Goal: Task Accomplishment & Management: Manage account settings

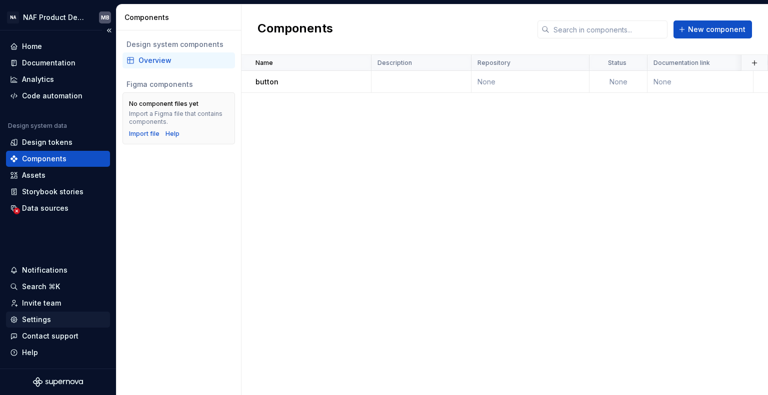
click at [42, 321] on div "Settings" at bounding box center [36, 320] width 29 height 10
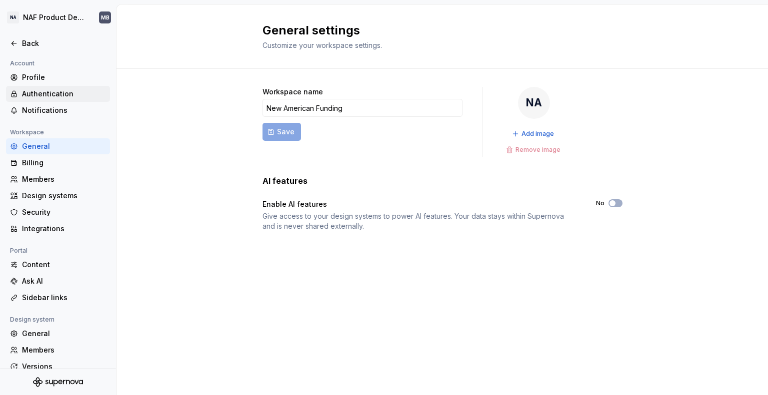
click at [37, 91] on div "Authentication" at bounding box center [64, 94] width 84 height 10
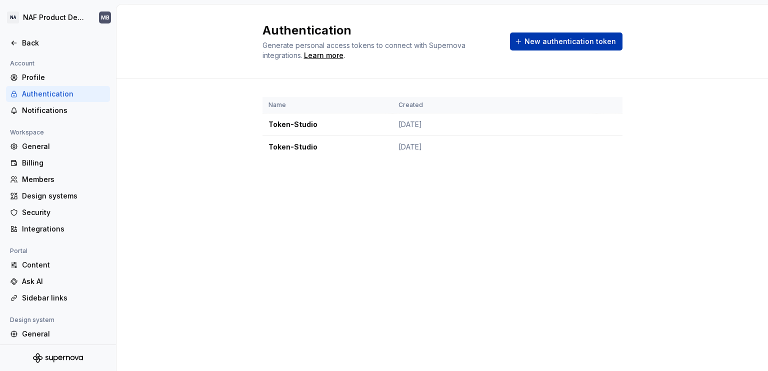
click at [566, 37] on span "New authentication token" at bounding box center [569, 41] width 91 height 10
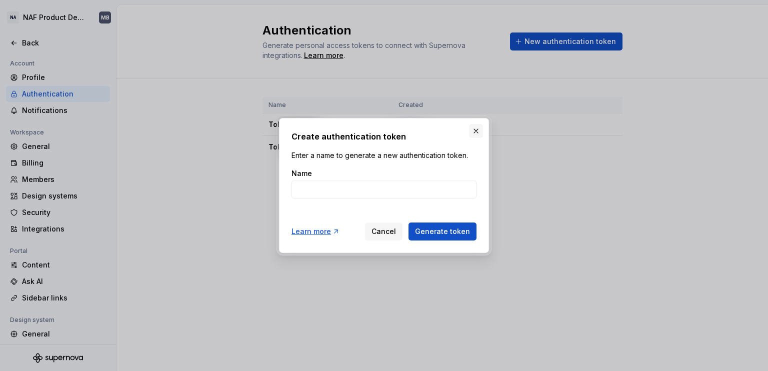
click at [481, 129] on button "button" at bounding box center [476, 131] width 14 height 14
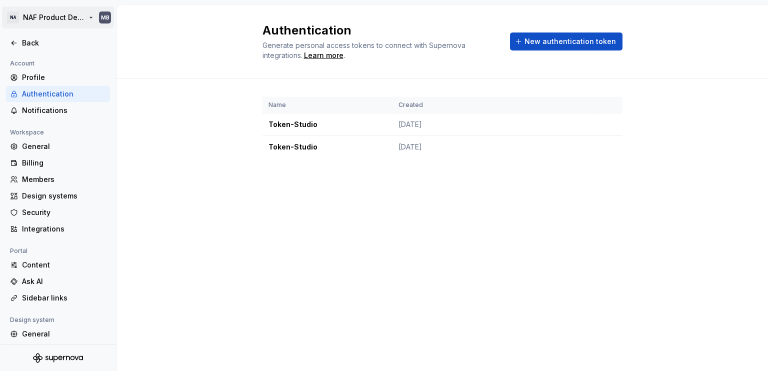
click at [47, 17] on html "NA NAF Product Design MB Back Account Profile Authentication Notifications Work…" at bounding box center [384, 185] width 768 height 371
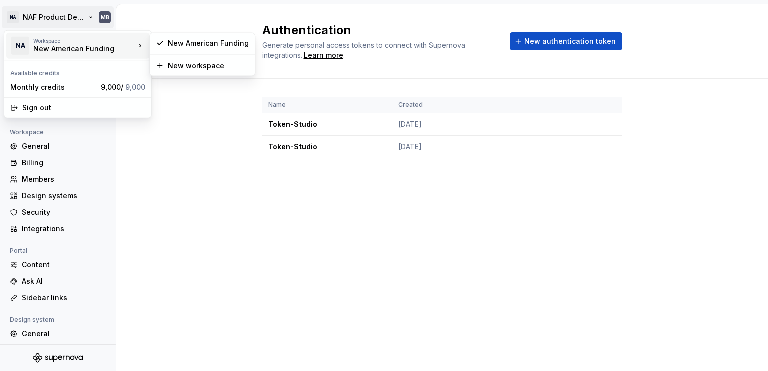
click at [52, 51] on div "New American Funding" at bounding box center [75, 49] width 85 height 10
click at [60, 48] on div "New American Funding" at bounding box center [75, 49] width 85 height 10
click at [24, 16] on html "NA NAF Product Design MB Back Account Profile Authentication Notifications Work…" at bounding box center [384, 185] width 768 height 371
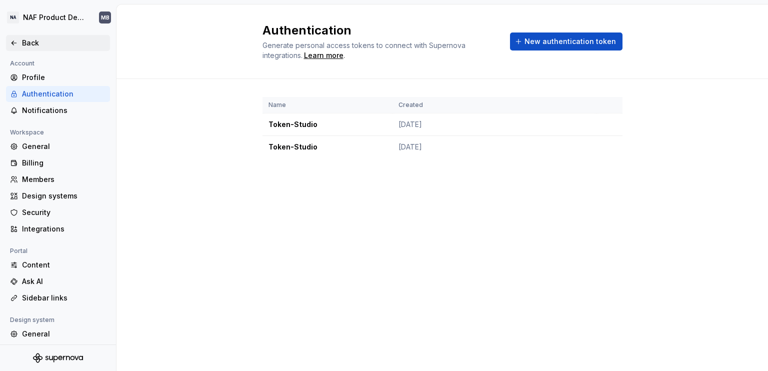
click at [23, 45] on div "Back" at bounding box center [64, 43] width 84 height 10
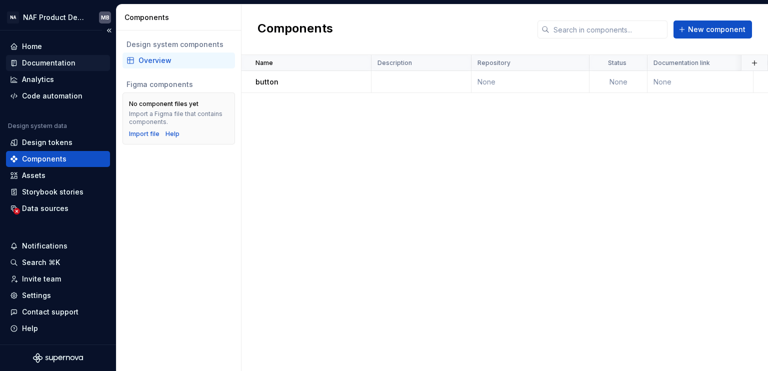
click at [50, 61] on div "Documentation" at bounding box center [48, 63] width 53 height 10
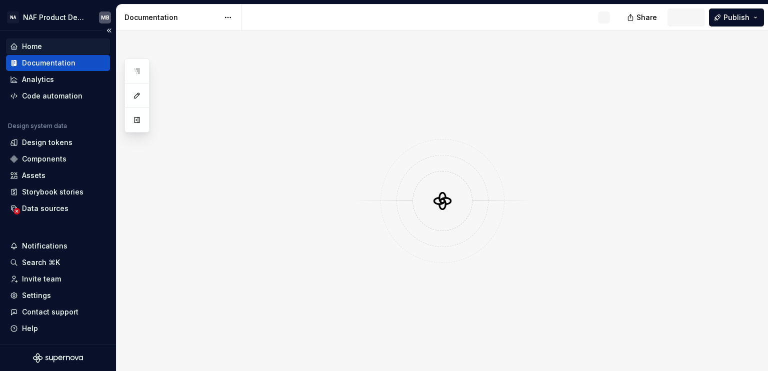
click at [35, 43] on div "Home" at bounding box center [32, 46] width 20 height 10
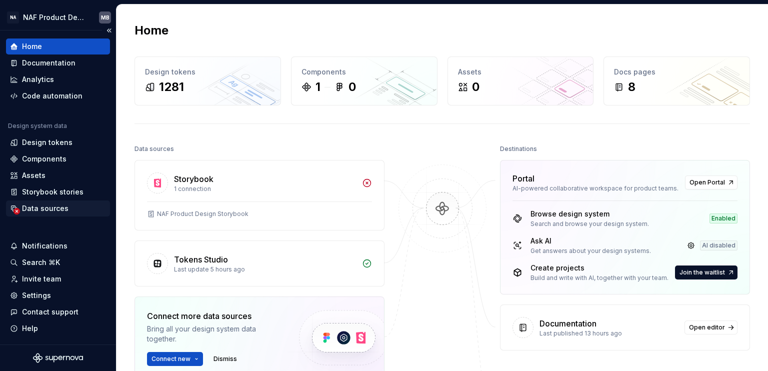
click at [38, 209] on div "Data sources" at bounding box center [45, 208] width 46 height 10
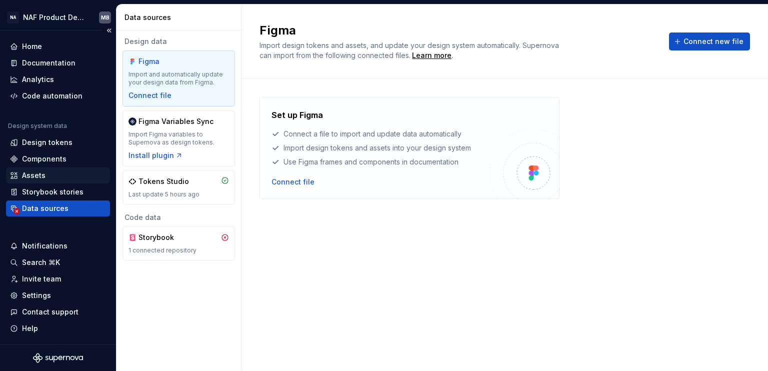
click at [37, 183] on div "Assets" at bounding box center [58, 175] width 104 height 16
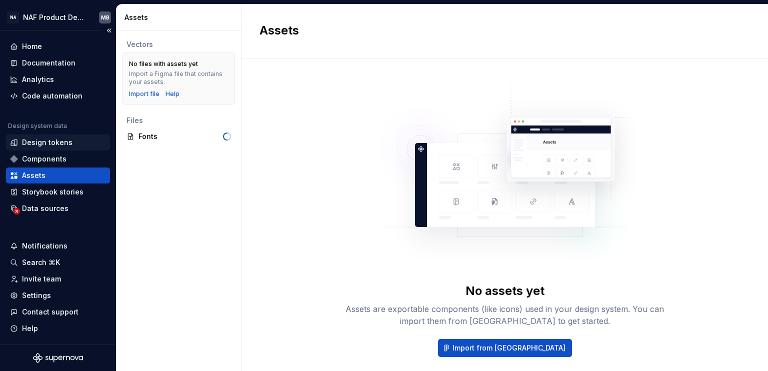
click at [34, 135] on div "Design tokens" at bounding box center [58, 142] width 104 height 16
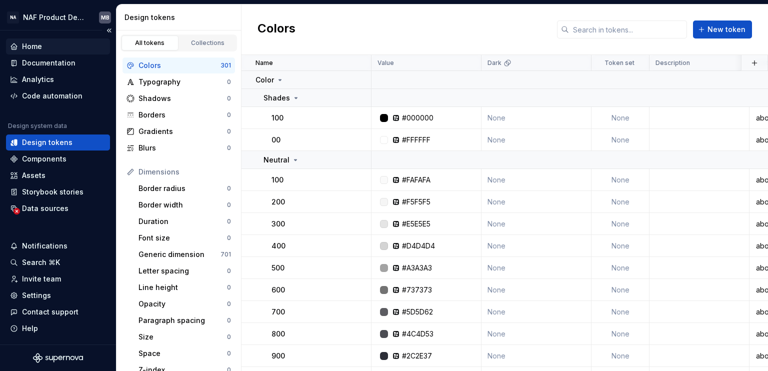
click at [43, 48] on div "Home" at bounding box center [58, 46] width 96 height 10
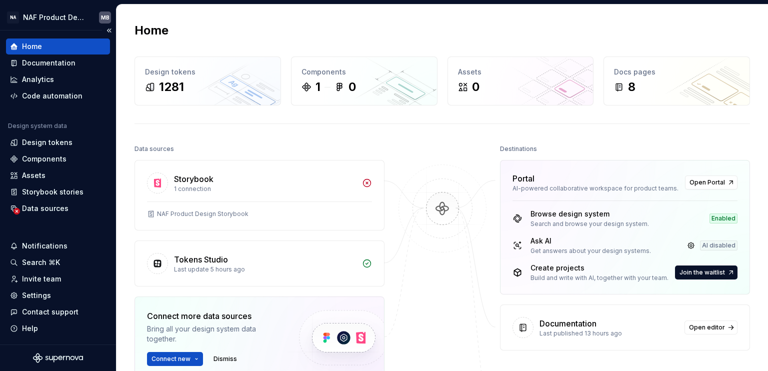
click at [36, 46] on div "Home" at bounding box center [32, 46] width 20 height 10
click at [367, 183] on icon at bounding box center [366, 182] width 7 height 7
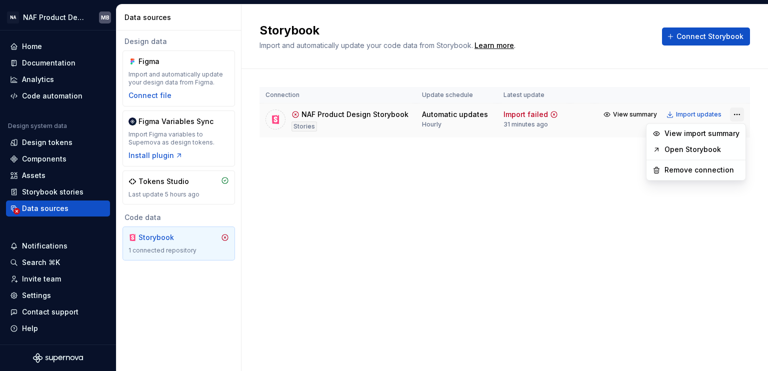
click at [737, 113] on html "NA NAF Product Design MB Home Documentation Analytics Code automation Design sy…" at bounding box center [384, 185] width 768 height 371
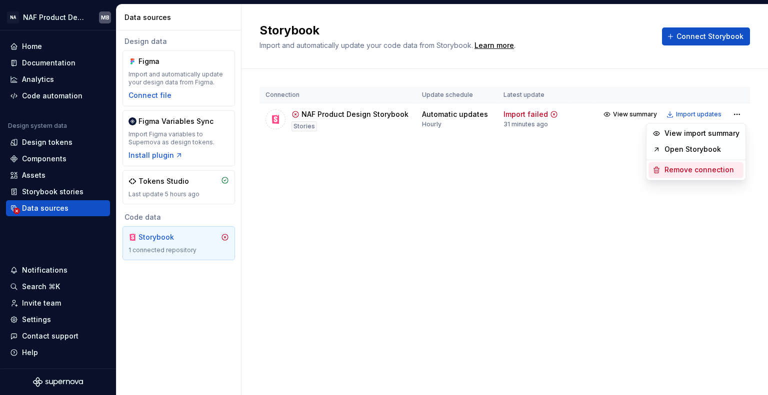
click at [684, 172] on div "Remove connection" at bounding box center [701, 170] width 75 height 10
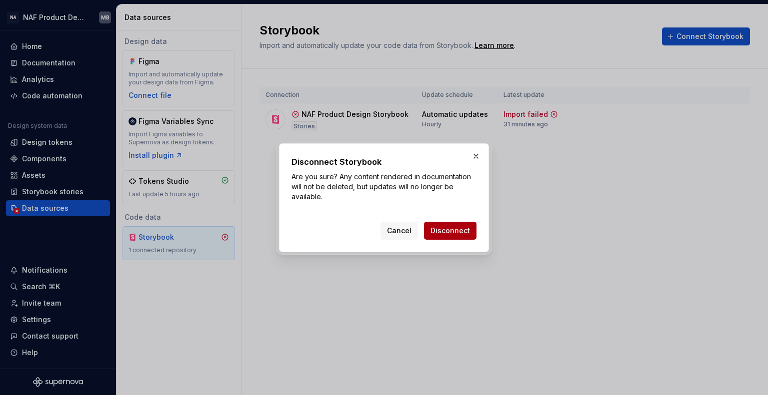
click at [443, 233] on span "Disconnect" at bounding box center [449, 231] width 39 height 10
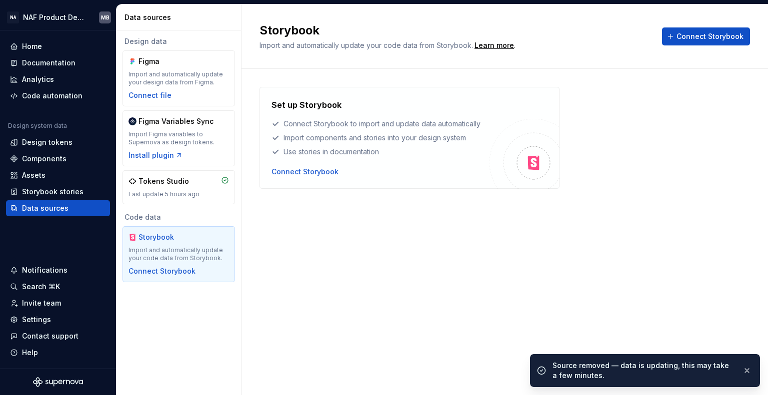
click at [324, 230] on div "Storybook Import and automatically update your code data from Storybook. Learn …" at bounding box center [504, 199] width 526 height 391
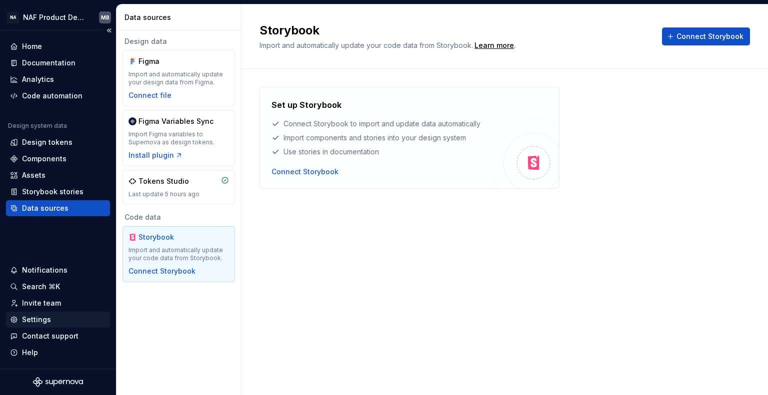
click at [35, 317] on div "Settings" at bounding box center [36, 320] width 29 height 10
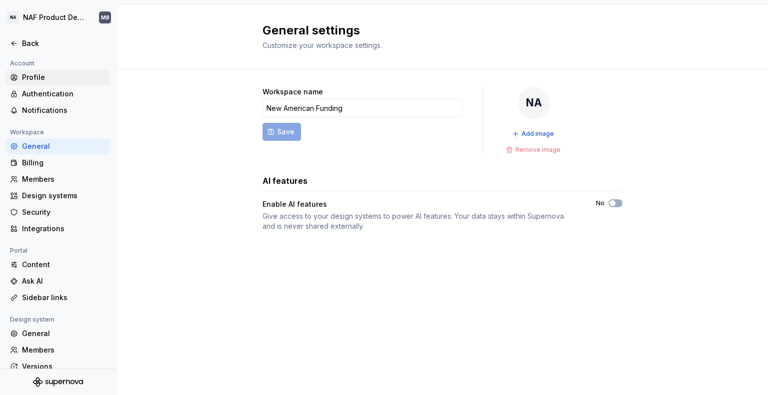
click at [37, 76] on div "Profile" at bounding box center [64, 77] width 84 height 10
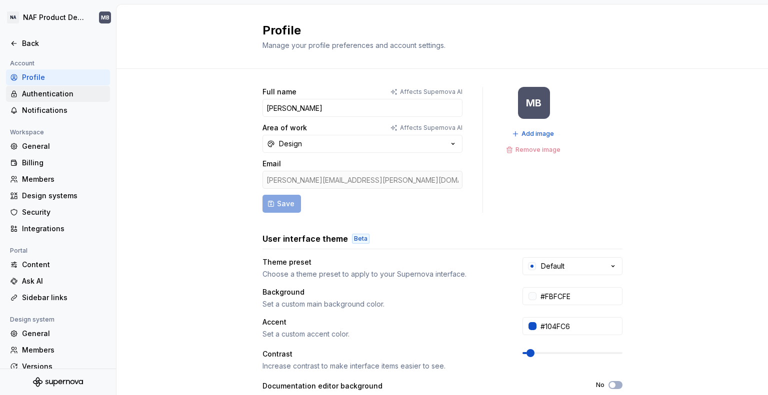
click at [60, 96] on div "Authentication" at bounding box center [64, 94] width 84 height 10
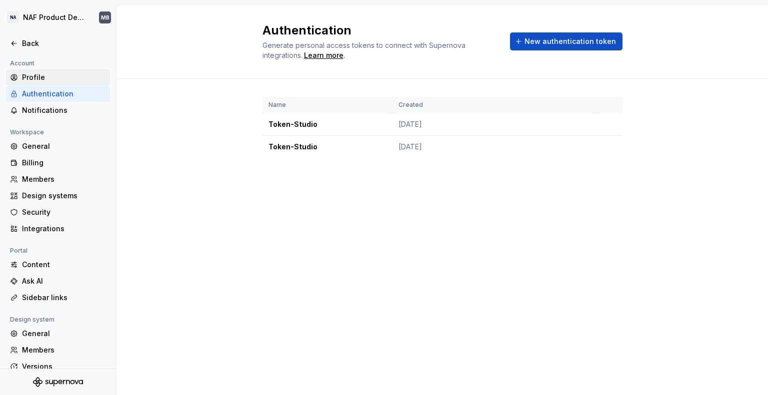
click at [43, 83] on div "Profile" at bounding box center [58, 77] width 104 height 16
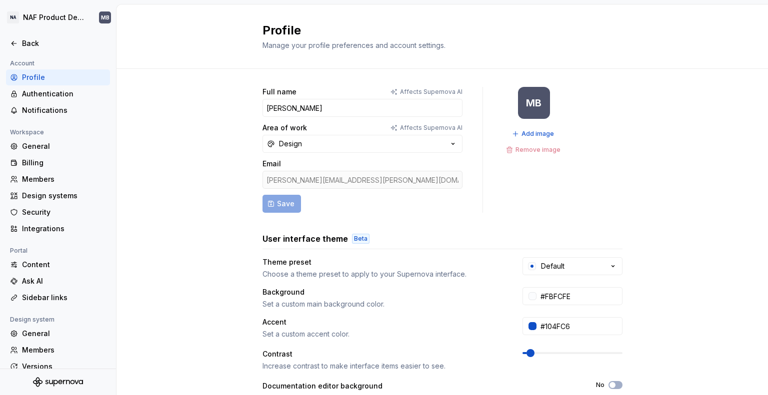
click at [43, 83] on div "Profile" at bounding box center [58, 77] width 104 height 16
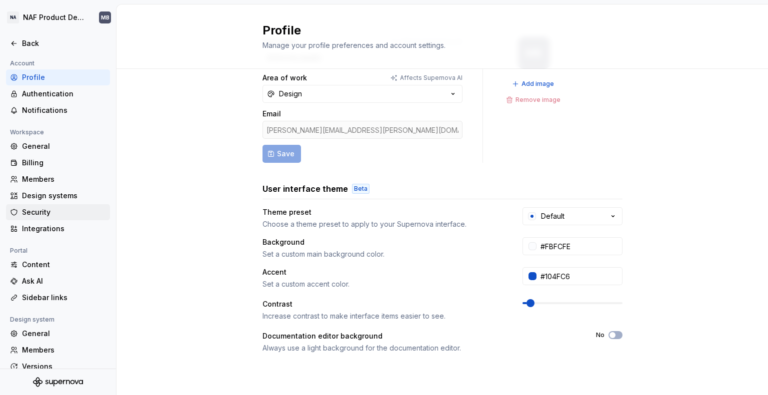
click at [31, 215] on div "Security" at bounding box center [64, 212] width 84 height 10
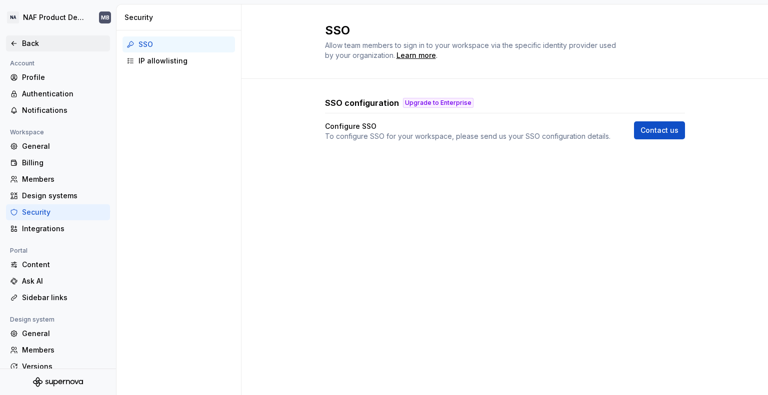
click at [39, 38] on div "Back" at bounding box center [64, 43] width 84 height 10
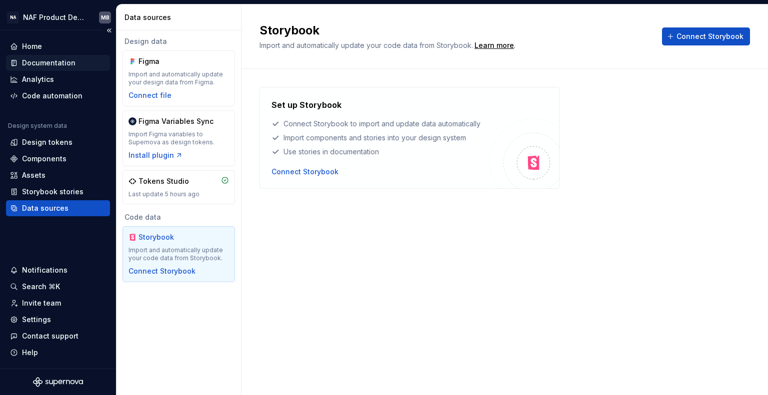
click at [47, 61] on div "Documentation" at bounding box center [48, 63] width 53 height 10
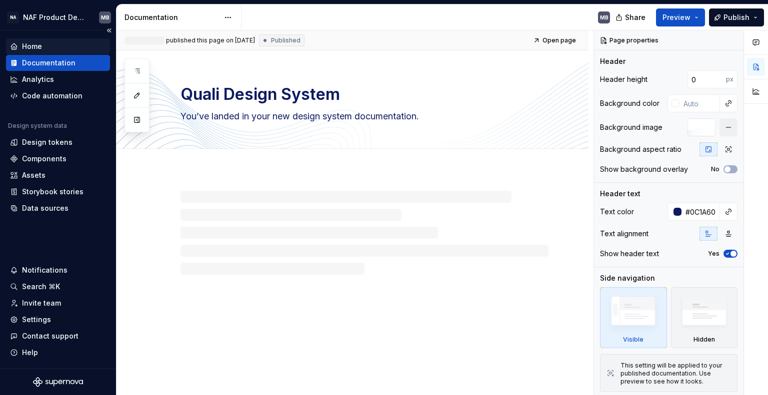
type textarea "*"
click at [32, 44] on div "Home" at bounding box center [32, 46] width 20 height 10
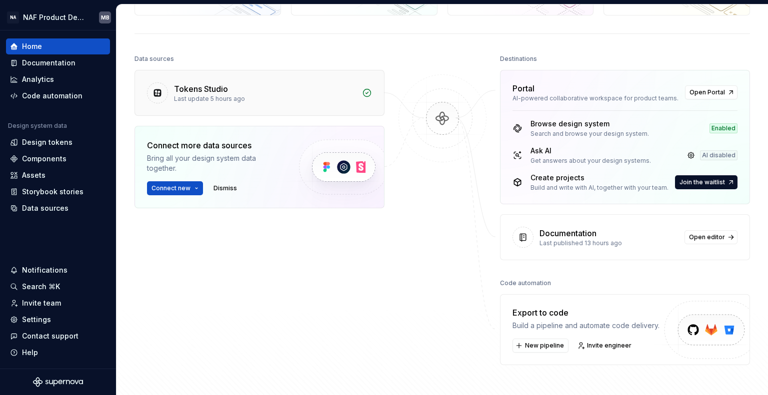
scroll to position [200, 0]
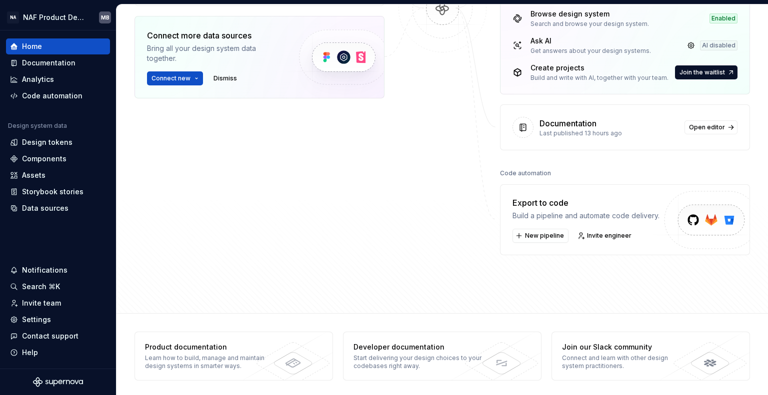
click at [38, 270] on div "Notifications" at bounding box center [44, 270] width 45 height 10
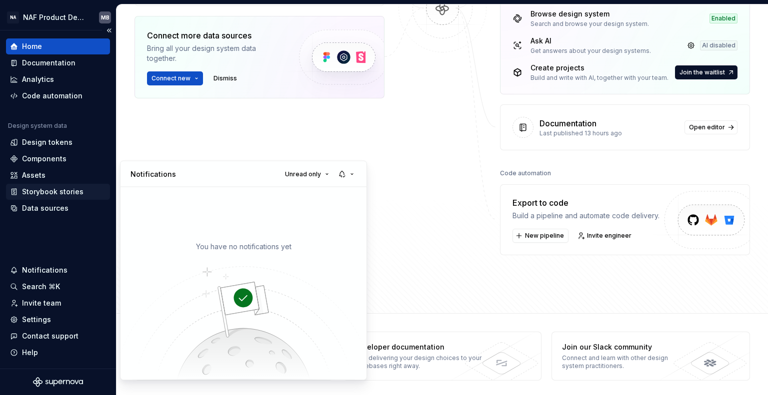
click at [32, 193] on html "NA NAF Product Design MB Home Documentation Analytics Code automation Design sy…" at bounding box center [384, 197] width 768 height 395
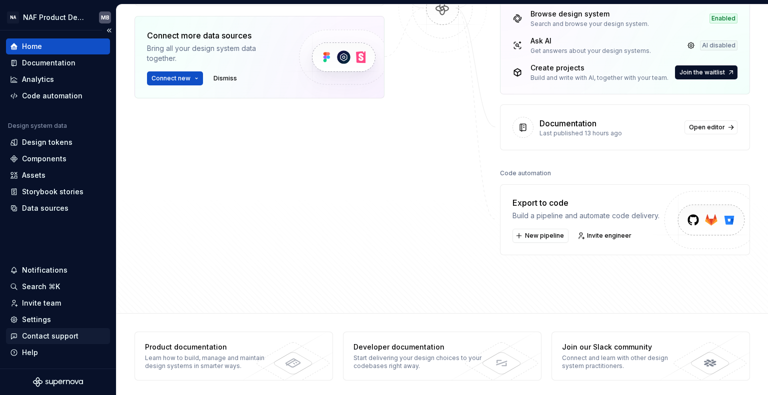
click at [36, 335] on div "Contact support" at bounding box center [50, 336] width 56 height 10
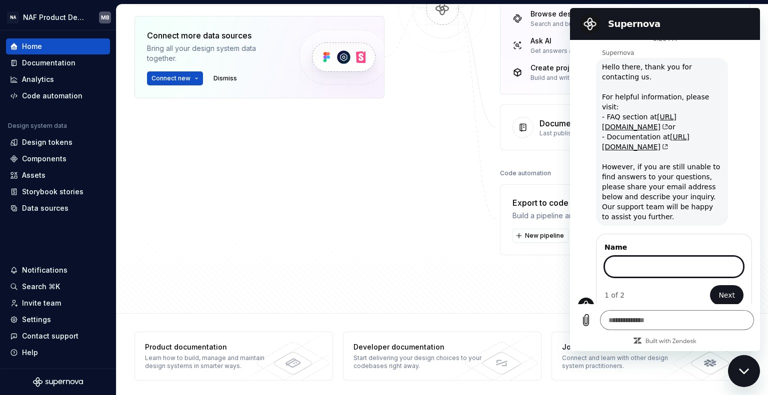
scroll to position [10, 0]
click at [368, 191] on div "Data sources Tokens Studio Last update 5 hours ago Connect more data sources Br…" at bounding box center [259, 98] width 250 height 313
click at [742, 377] on div "Close messaging window" at bounding box center [744, 371] width 30 height 30
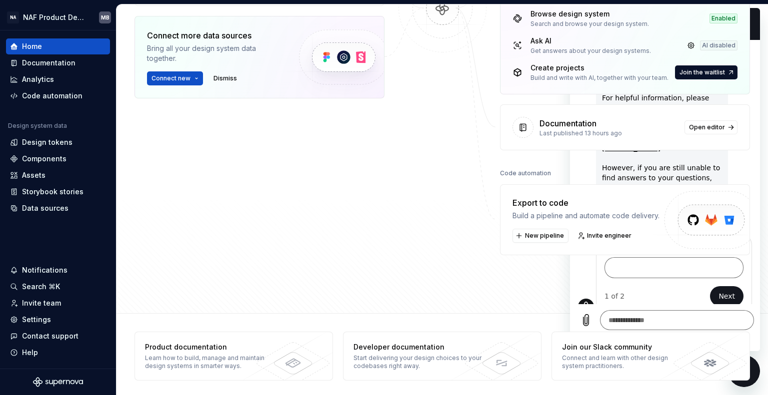
type textarea "*"
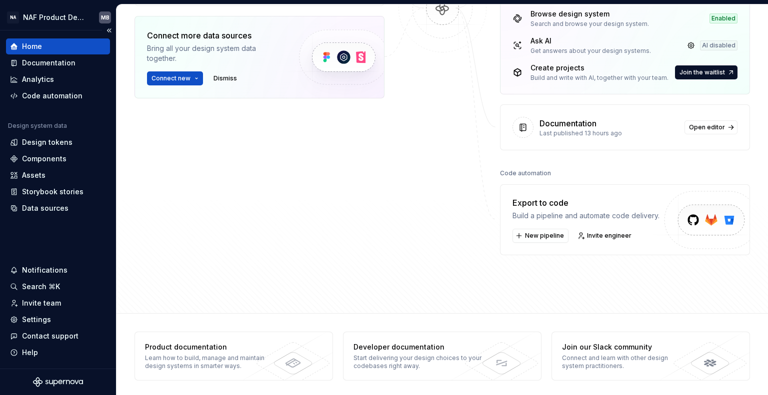
click at [36, 50] on div "Home" at bounding box center [32, 46] width 20 height 10
click at [67, 15] on html "NA NAF Product Design MB Home Documentation Analytics Code automation Design sy…" at bounding box center [384, 197] width 768 height 395
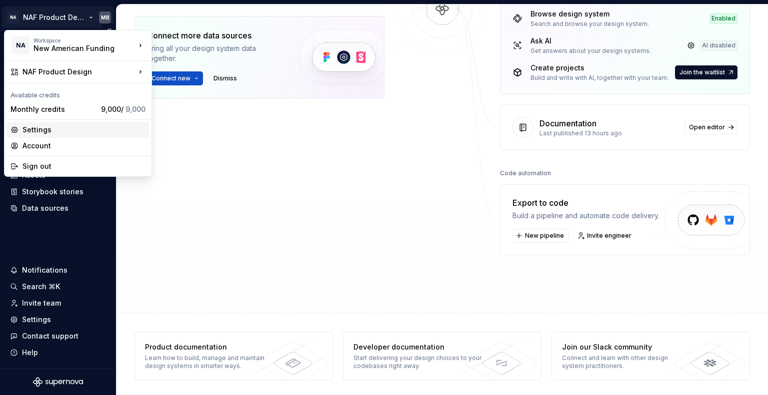
click at [50, 131] on div "Settings" at bounding box center [83, 130] width 123 height 10
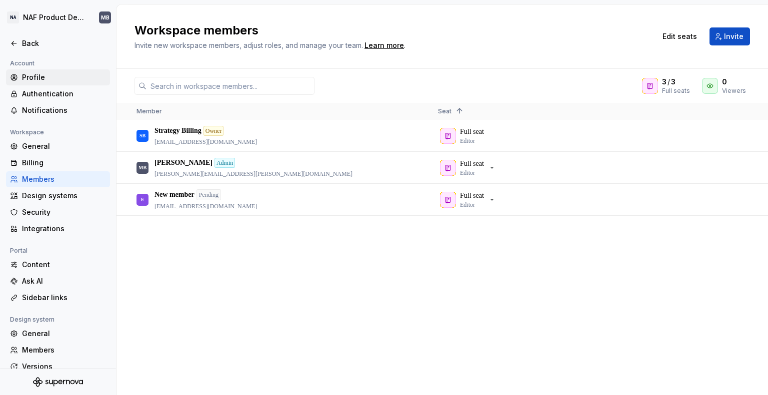
click at [32, 75] on div "Profile" at bounding box center [64, 77] width 84 height 10
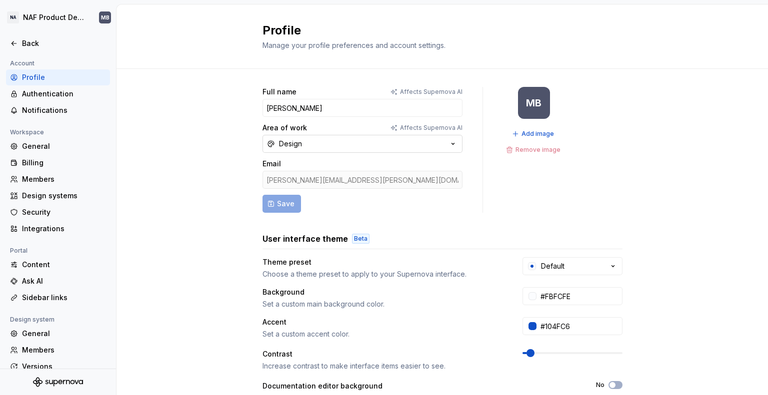
click at [441, 144] on button "Design" at bounding box center [362, 144] width 200 height 18
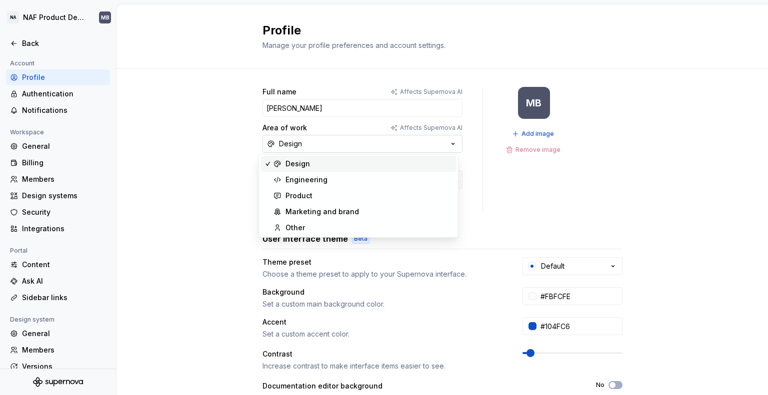
click at [441, 144] on button "Design" at bounding box center [362, 144] width 200 height 18
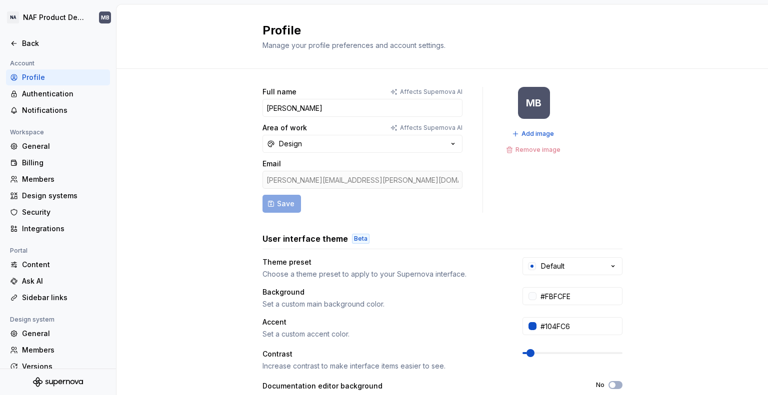
click at [176, 143] on div "Full name Affects Supernova AI [PERSON_NAME] Area of work Affects Supernova AI …" at bounding box center [441, 321] width 651 height 504
click at [34, 40] on div "Back" at bounding box center [64, 43] width 84 height 10
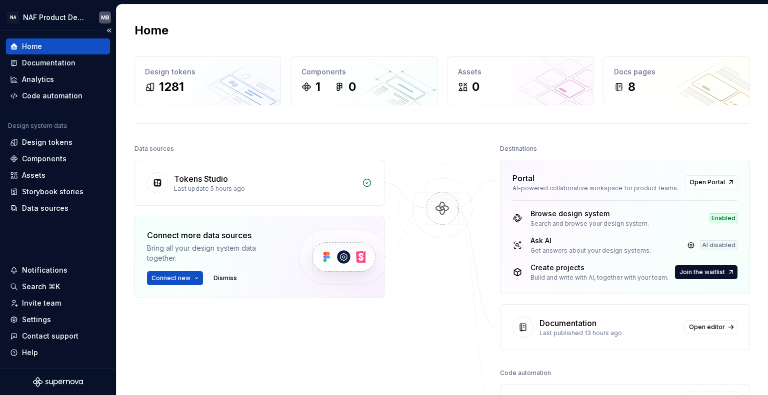
click at [38, 44] on div "Home" at bounding box center [32, 46] width 20 height 10
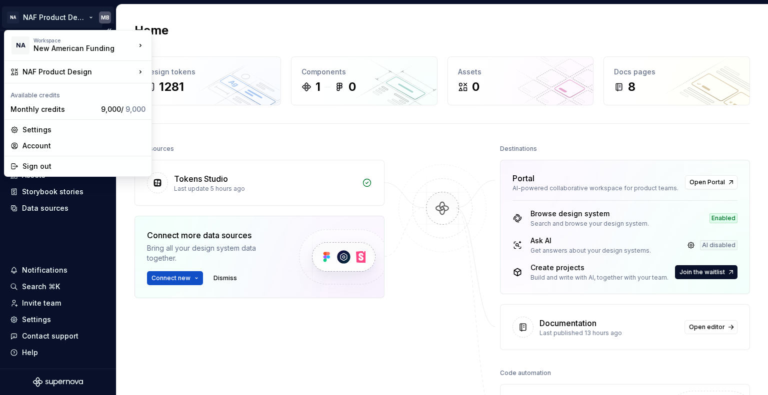
click at [54, 14] on html "NA NAF Product Design MB Home Documentation Analytics Code automation Design sy…" at bounding box center [384, 197] width 768 height 395
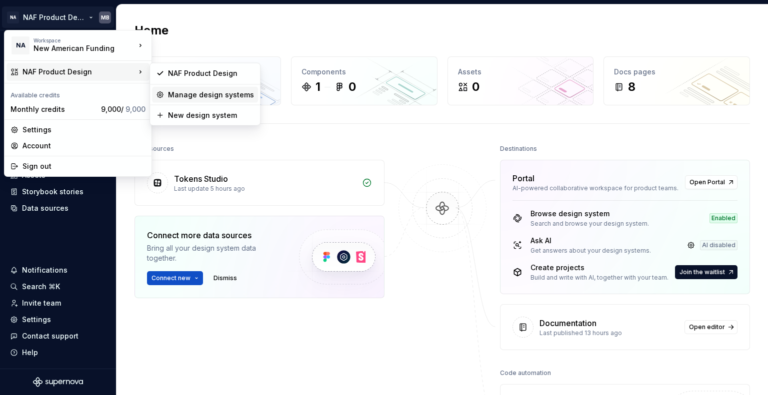
click at [206, 96] on div "Manage design systems" at bounding box center [211, 95] width 86 height 10
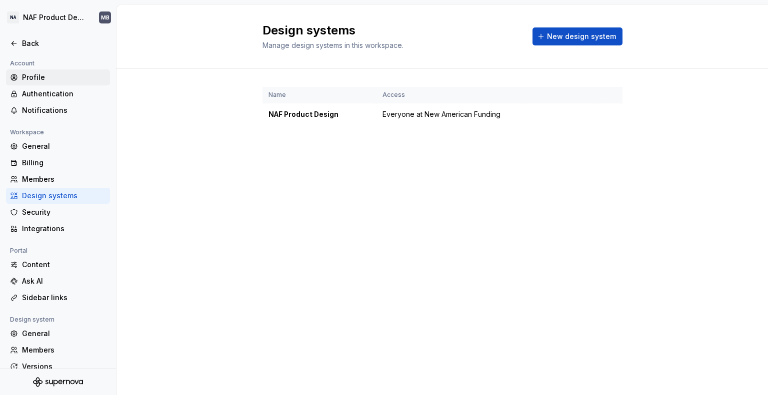
click at [36, 84] on div "Profile" at bounding box center [58, 77] width 104 height 16
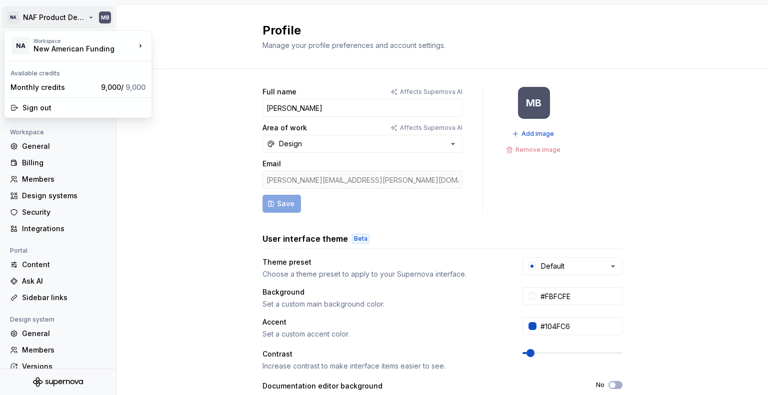
click at [35, 15] on html "NA NAF Product Design MB Back Account Profile Authentication Notifications Work…" at bounding box center [384, 197] width 768 height 395
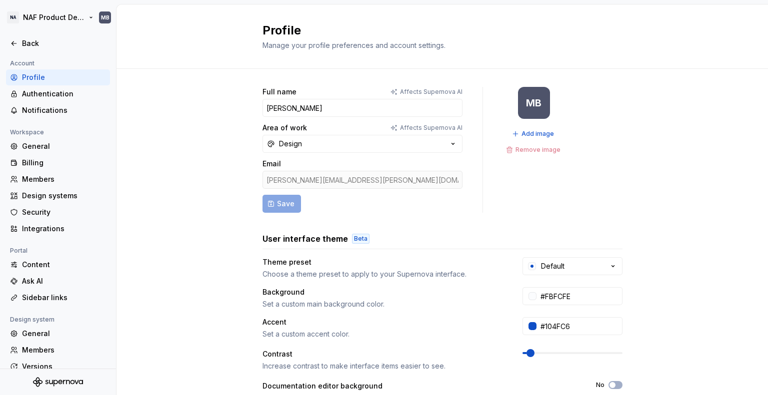
click at [105, 18] on html "NA NAF Product Design MB Back Account Profile Authentication Notifications Work…" at bounding box center [384, 197] width 768 height 395
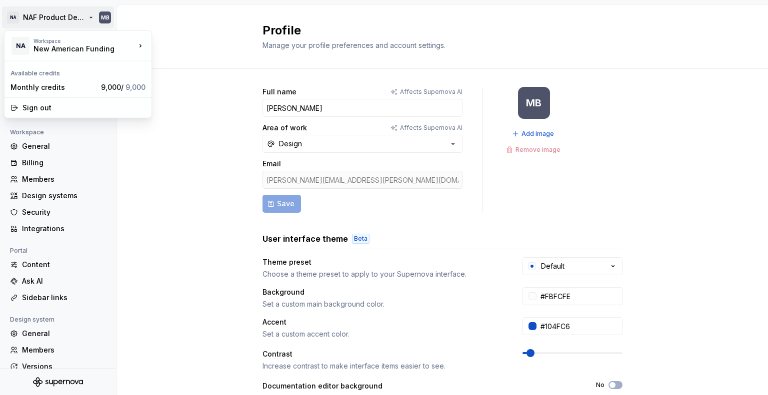
click at [105, 17] on html "NA NAF Product Design MB Back Account Profile Authentication Notifications Work…" at bounding box center [384, 197] width 768 height 395
click at [12, 19] on html "NA NAF Product Design MB Back Account Profile Authentication Notifications Work…" at bounding box center [384, 197] width 768 height 395
click at [13, 17] on html "NA NAF Product Design MB Back Account Profile Authentication Notifications Work…" at bounding box center [384, 197] width 768 height 395
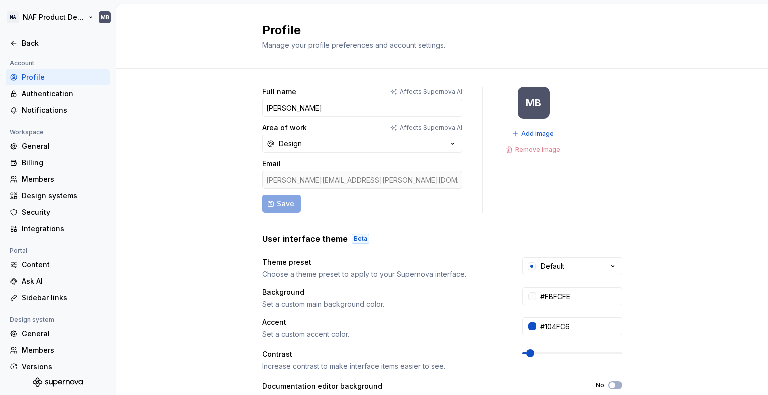
click at [8, 20] on html "NA NAF Product Design MB Back Account Profile Authentication Notifications Work…" at bounding box center [384, 197] width 768 height 395
click at [16, 41] on icon at bounding box center [14, 43] width 8 height 8
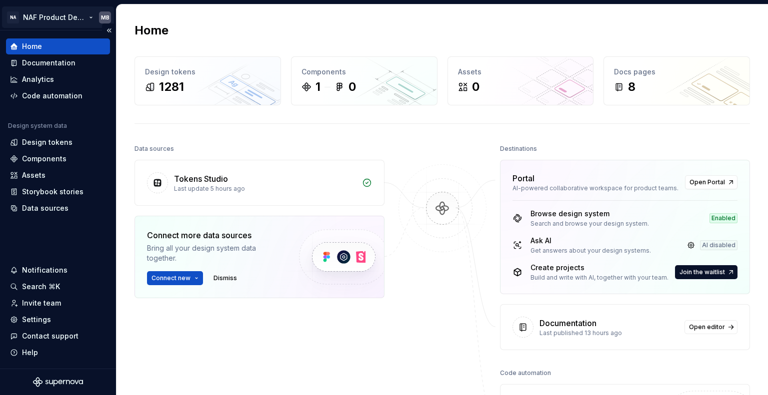
click at [105, 13] on html "NA NAF Product Design MB Home Documentation Analytics Code automation Design sy…" at bounding box center [384, 197] width 768 height 395
click at [104, 17] on html "NA NAF Product Design MB Home Documentation Analytics Code automation Design sy…" at bounding box center [384, 197] width 768 height 395
click at [194, 21] on div "Home Design tokens 1281 Components 1 0 Assets 0 Docs pages 8 Data sources Token…" at bounding box center [441, 258] width 651 height 509
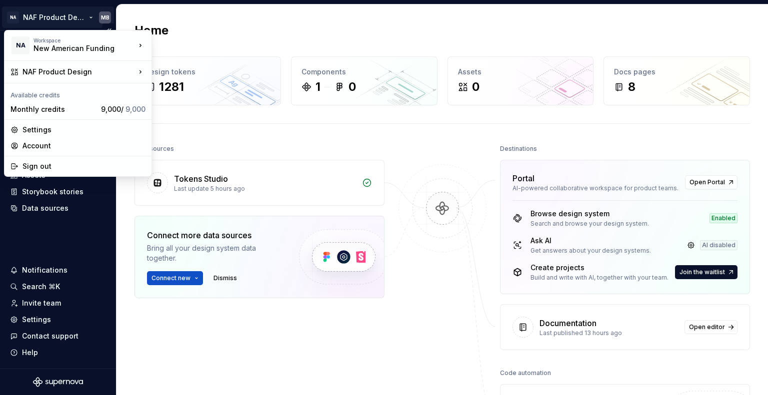
click at [105, 19] on html "NA NAF Product Design MB Home Documentation Analytics Code automation Design sy…" at bounding box center [384, 197] width 768 height 395
click at [35, 131] on div "Settings" at bounding box center [83, 130] width 123 height 10
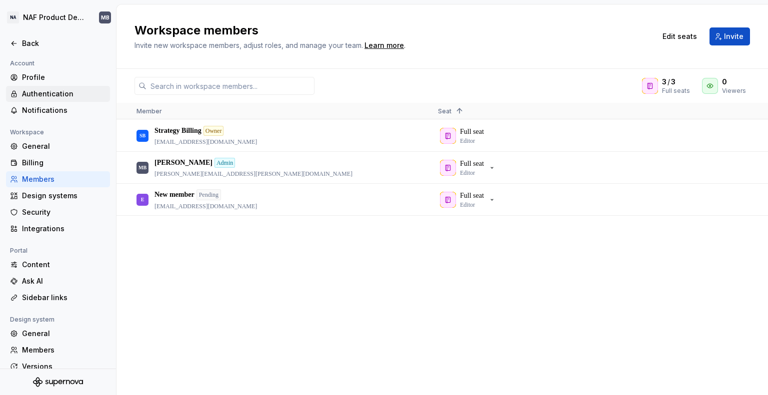
scroll to position [44, 0]
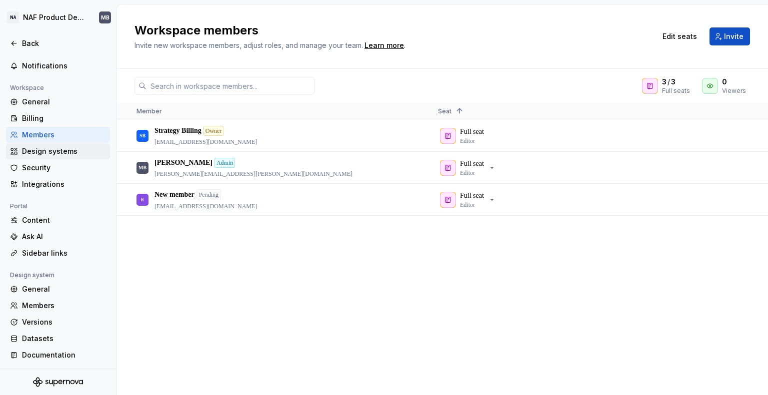
click at [55, 153] on div "Design systems" at bounding box center [64, 151] width 84 height 10
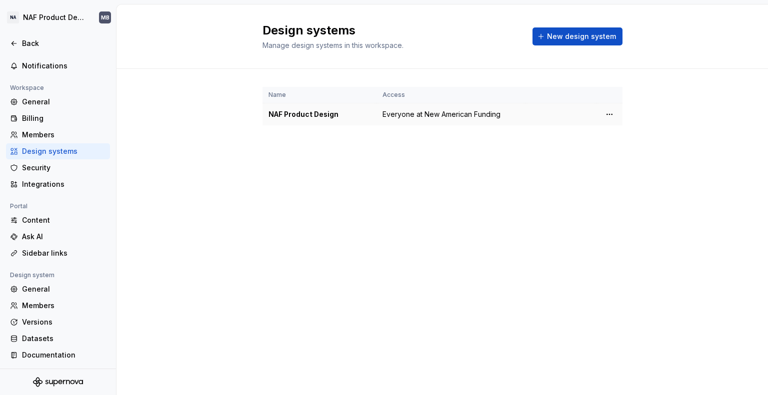
click at [308, 110] on div "NAF Product Design" at bounding box center [319, 114] width 102 height 10
click at [606, 114] on html "NA NAF Product Design MB Back Account Profile Authentication Notifications Work…" at bounding box center [384, 197] width 768 height 395
click at [579, 42] on html "NA NAF Product Design MB Back Account Profile Authentication Notifications Work…" at bounding box center [384, 197] width 768 height 395
click at [317, 114] on div "NAF Product Design" at bounding box center [319, 114] width 102 height 10
click at [610, 116] on html "NA NAF Product Design MB Back Account Profile Authentication Notifications Work…" at bounding box center [384, 197] width 768 height 395
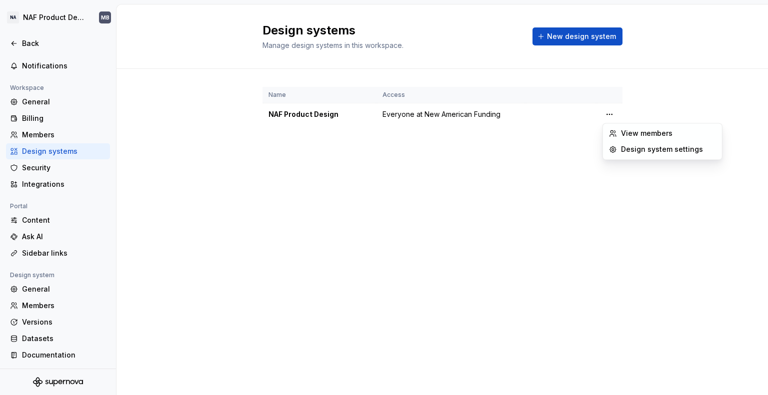
click at [319, 189] on html "NA NAF Product Design MB Back Account Profile Authentication Notifications Work…" at bounding box center [384, 197] width 768 height 395
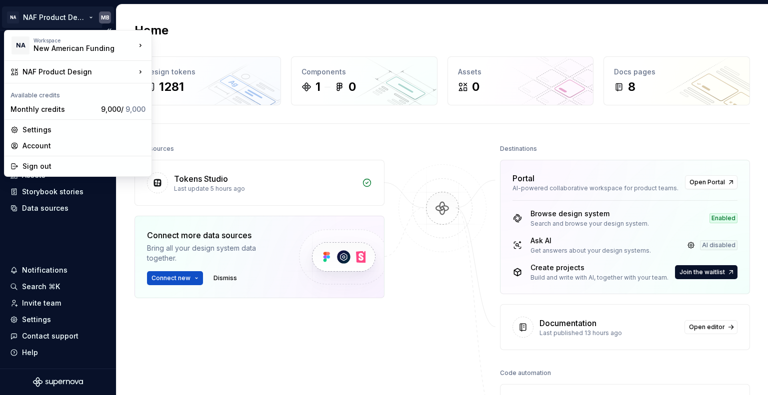
click at [54, 15] on html "NA NAF Product Design MB Home Documentation Analytics Code automation Design sy…" at bounding box center [384, 197] width 768 height 395
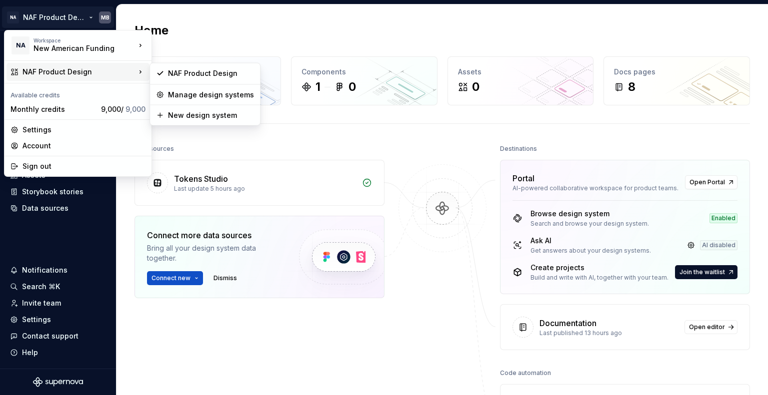
click at [91, 75] on div "NAF Product Design" at bounding box center [78, 72] width 113 height 10
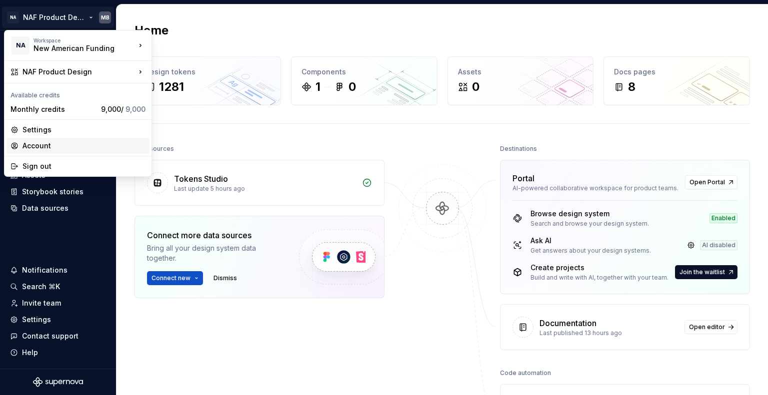
click at [50, 145] on div "Account" at bounding box center [83, 146] width 123 height 10
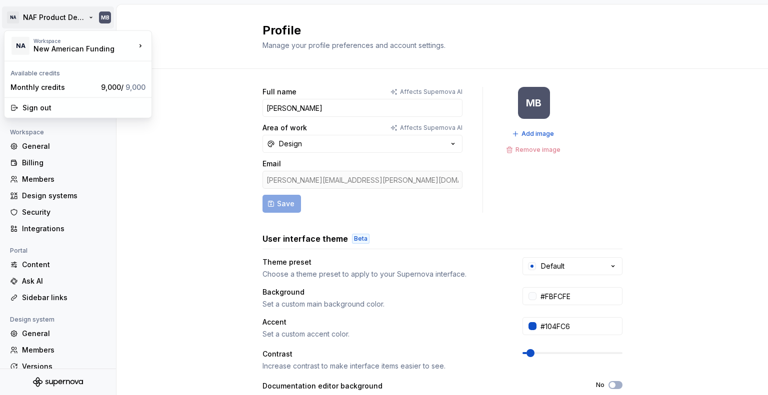
click at [72, 18] on html "NA NAF Product Design MB Back Account Profile Authentication Notifications Work…" at bounding box center [384, 197] width 768 height 395
click at [76, 51] on div "New American Funding" at bounding box center [75, 49] width 85 height 10
click at [84, 46] on div "New American Funding" at bounding box center [75, 49] width 85 height 10
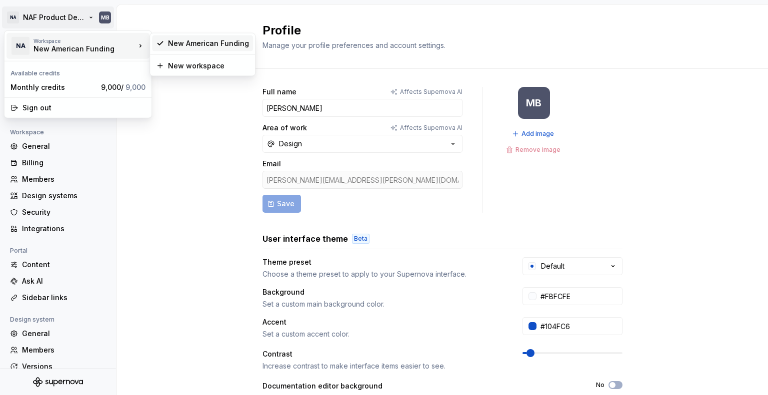
click at [213, 38] on div "New American Funding" at bounding box center [208, 43] width 81 height 10
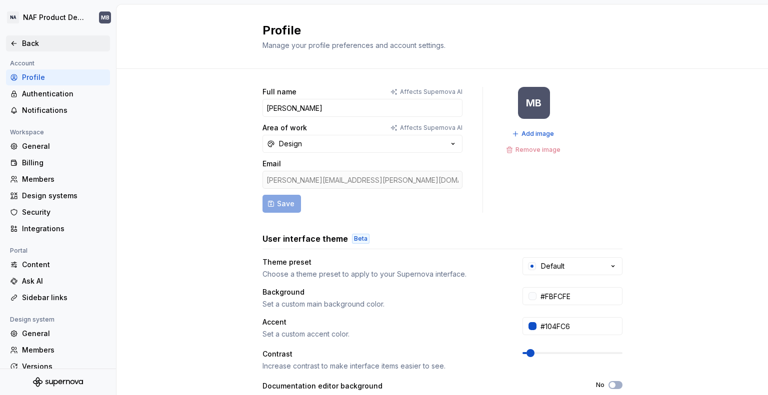
click at [19, 45] on div "Back" at bounding box center [58, 43] width 96 height 10
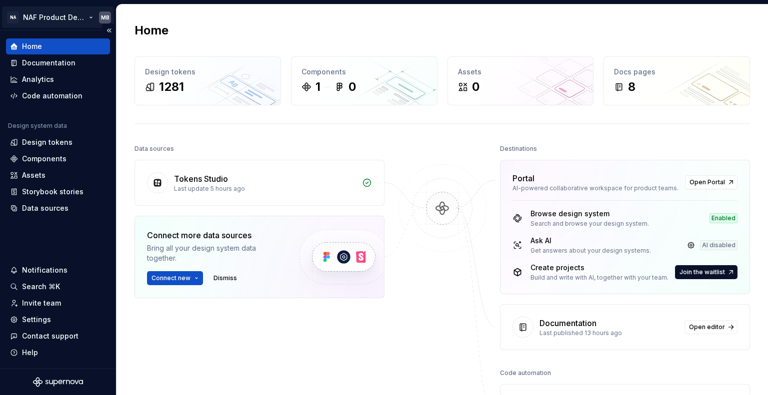
click at [62, 15] on html "NA NAF Product Design MB Home Documentation Analytics Code automation Design sy…" at bounding box center [384, 197] width 768 height 395
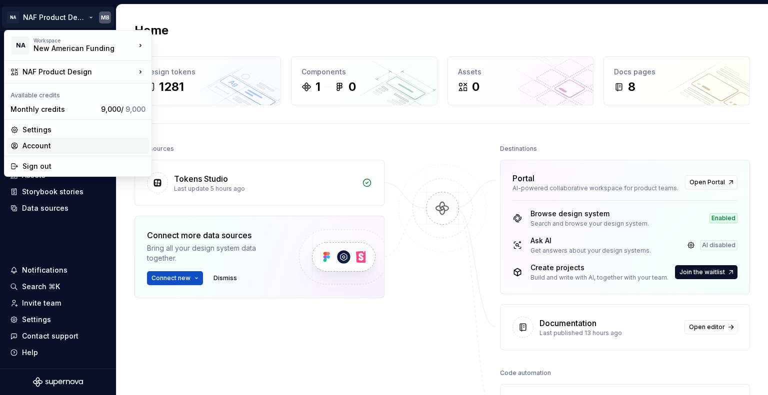
click at [42, 150] on div "Account" at bounding box center [83, 146] width 123 height 10
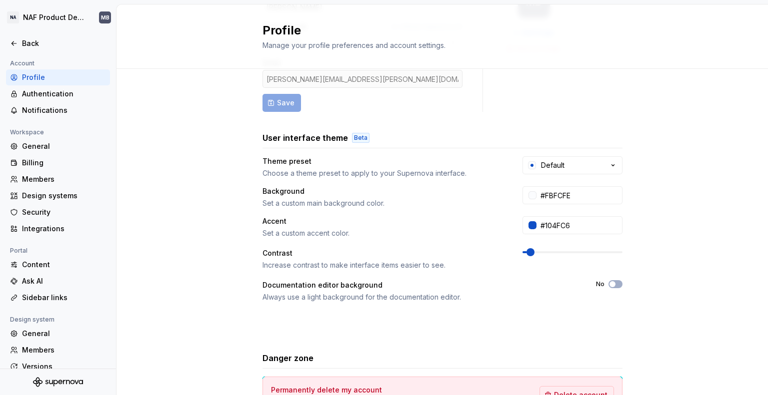
scroll to position [177, 0]
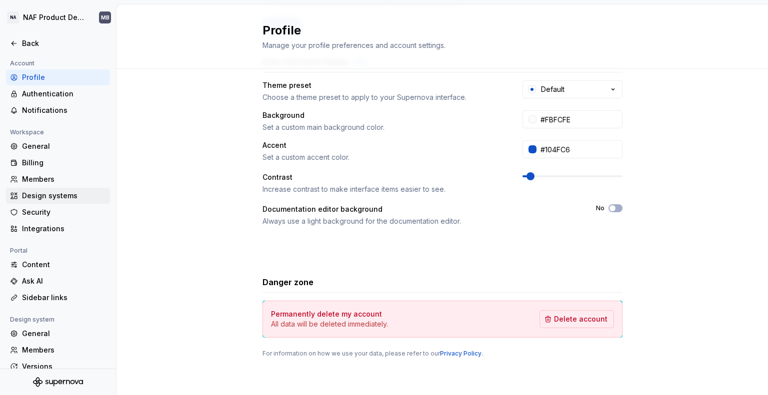
click at [68, 193] on div "Design systems" at bounding box center [64, 196] width 84 height 10
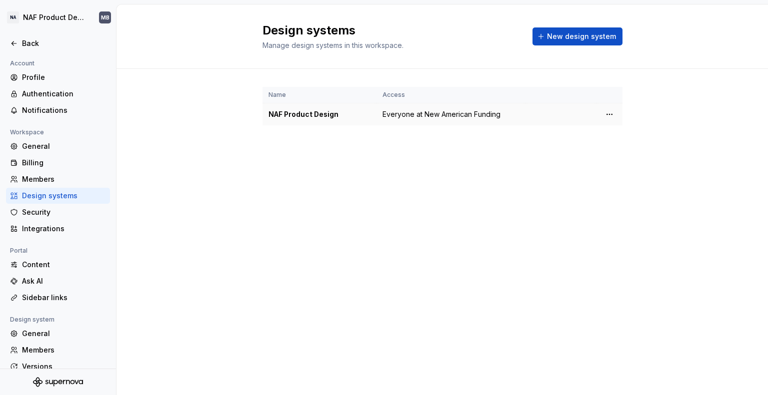
click at [322, 115] on div "NAF Product Design" at bounding box center [319, 114] width 102 height 10
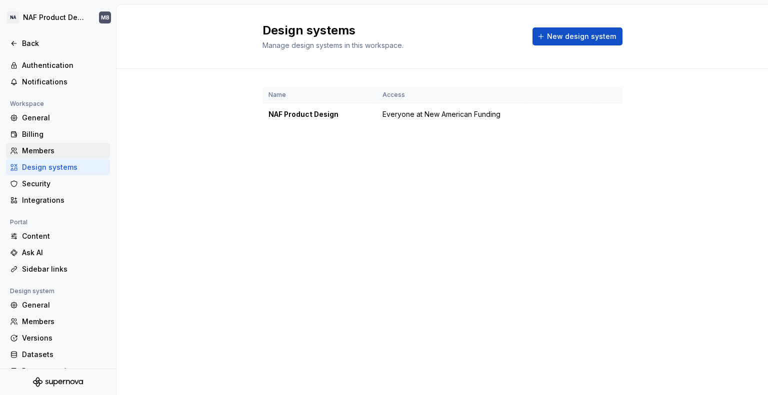
scroll to position [44, 0]
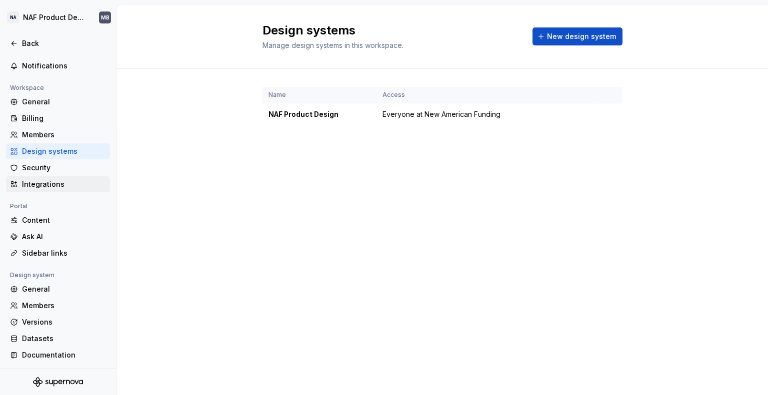
click at [50, 185] on div "Integrations" at bounding box center [64, 184] width 84 height 10
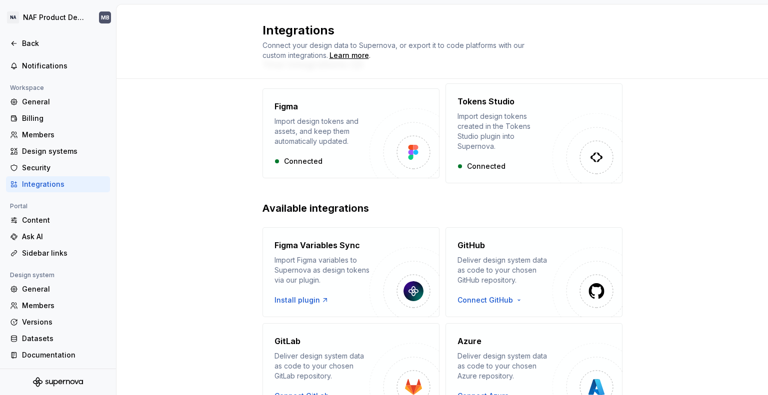
scroll to position [100, 0]
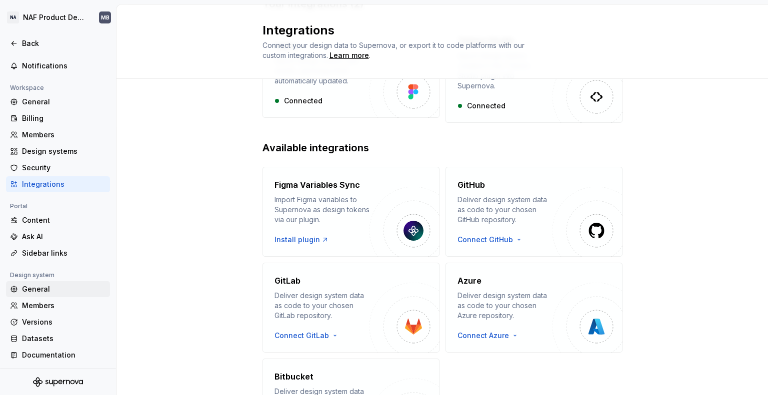
click at [27, 287] on div "General" at bounding box center [64, 289] width 84 height 10
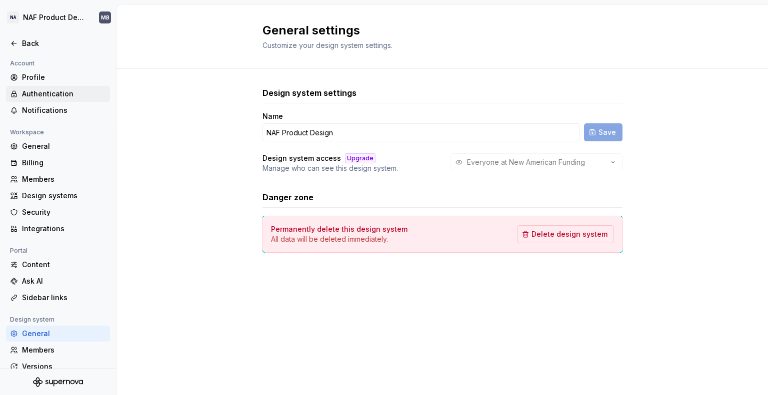
click at [63, 94] on div "Authentication" at bounding box center [64, 94] width 84 height 10
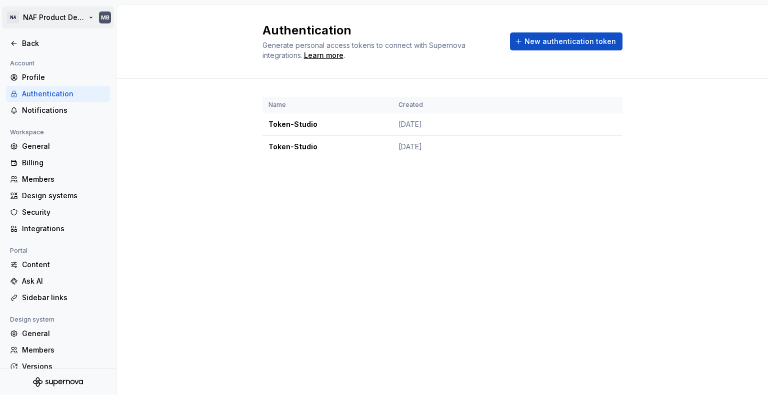
click at [74, 13] on html "NA NAF Product Design MB Back Account Profile Authentication Notifications Work…" at bounding box center [384, 197] width 768 height 395
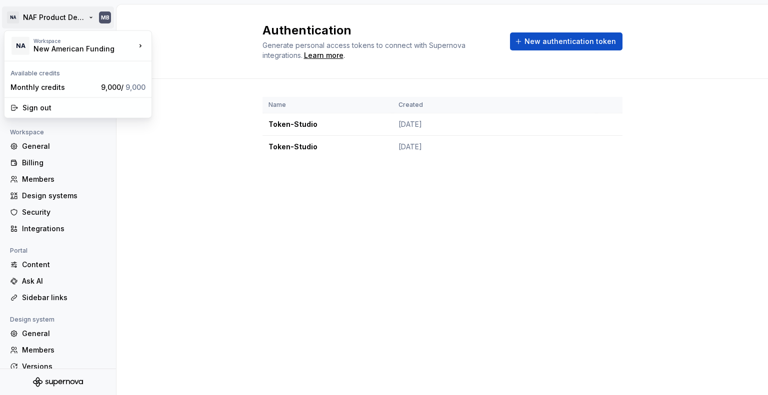
click at [106, 20] on html "NA NAF Product Design MB Back Account Profile Authentication Notifications Work…" at bounding box center [384, 197] width 768 height 395
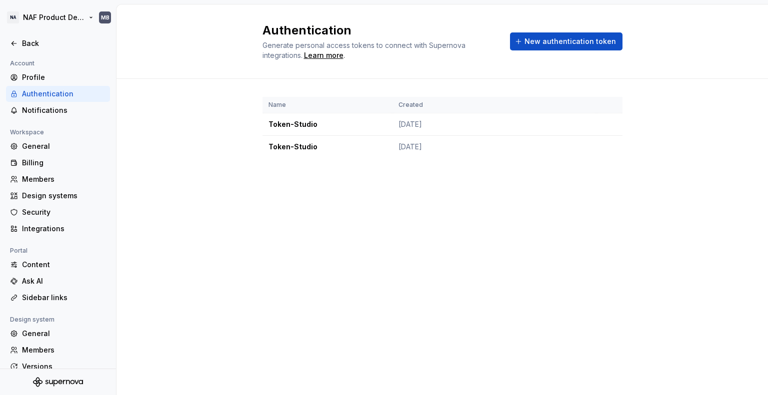
click at [15, 20] on html "NA NAF Product Design MB Back Account Profile Authentication Notifications Work…" at bounding box center [384, 197] width 768 height 395
click at [19, 20] on html "NA NAF Product Design MB Back Account Profile Authentication Notifications Work…" at bounding box center [384, 197] width 768 height 395
click at [14, 45] on icon at bounding box center [14, 43] width 8 height 8
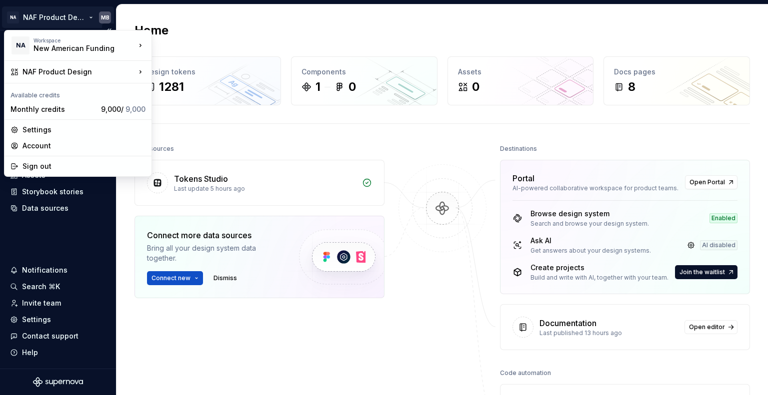
click at [79, 19] on html "NA NAF Product Design MB Home Documentation Analytics Code automation Design sy…" at bounding box center [384, 197] width 768 height 395
click at [49, 131] on div "Settings" at bounding box center [83, 130] width 123 height 10
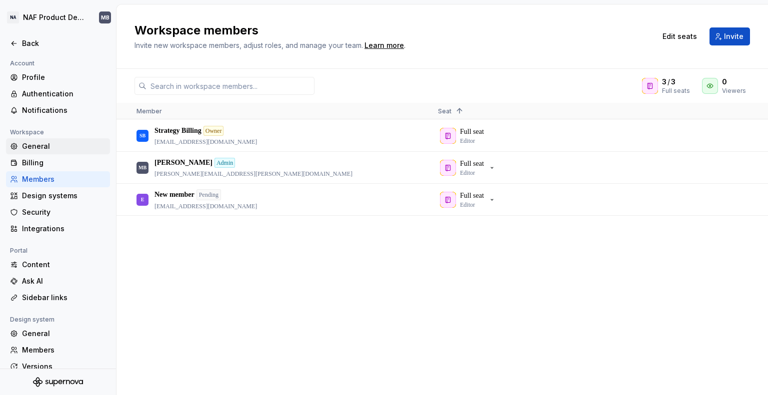
scroll to position [44, 0]
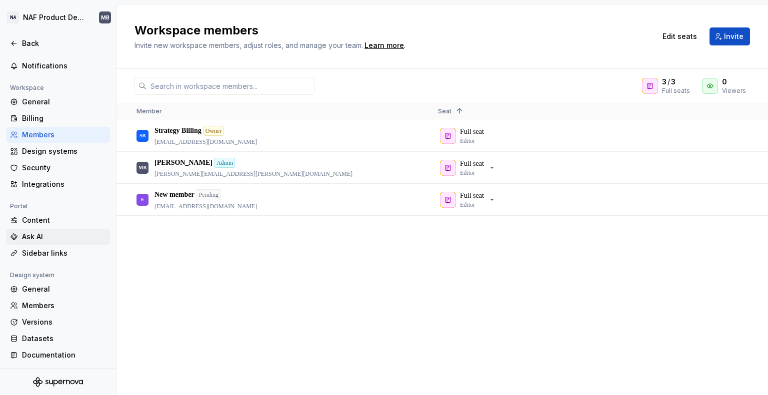
click at [45, 232] on div "Ask AI" at bounding box center [64, 237] width 84 height 10
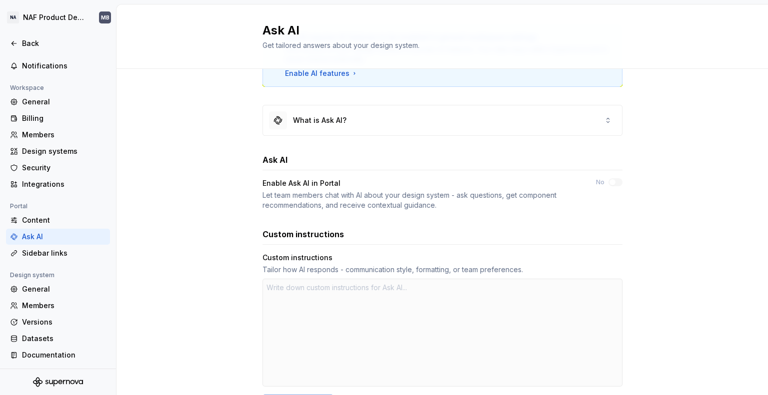
scroll to position [182, 0]
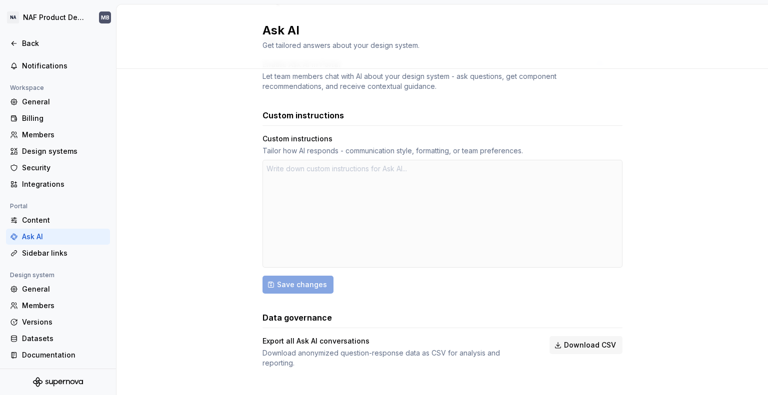
click at [346, 226] on div at bounding box center [442, 214] width 360 height 108
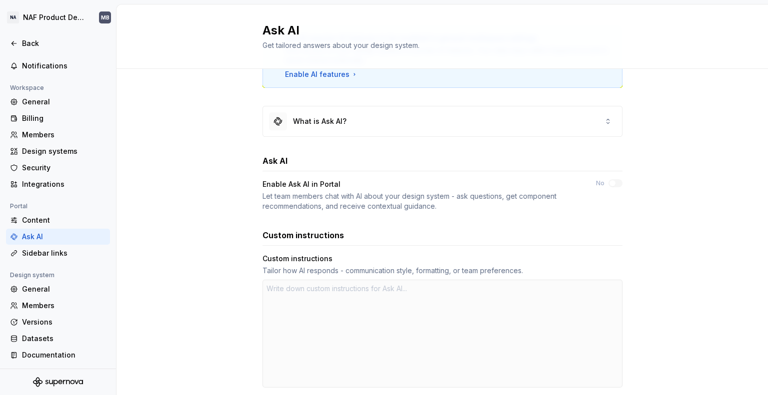
scroll to position [0, 0]
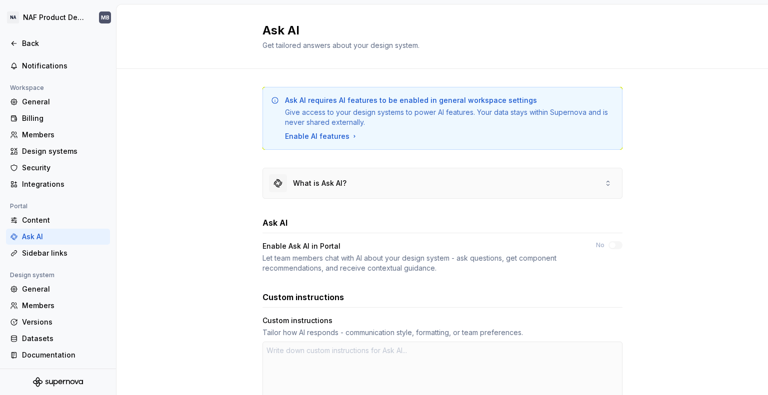
click at [307, 184] on div "What is Ask AI?" at bounding box center [319, 183] width 53 height 10
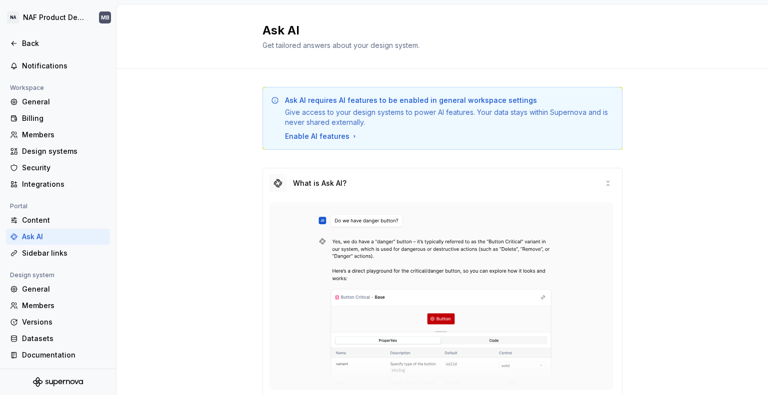
type textarea "*"
click at [318, 217] on img at bounding box center [441, 296] width 344 height 188
click at [408, 177] on div "What is Ask AI?" at bounding box center [442, 183] width 359 height 30
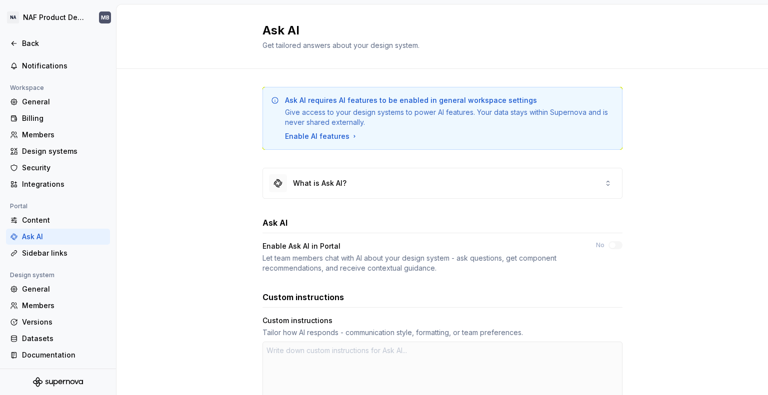
scroll to position [182, 0]
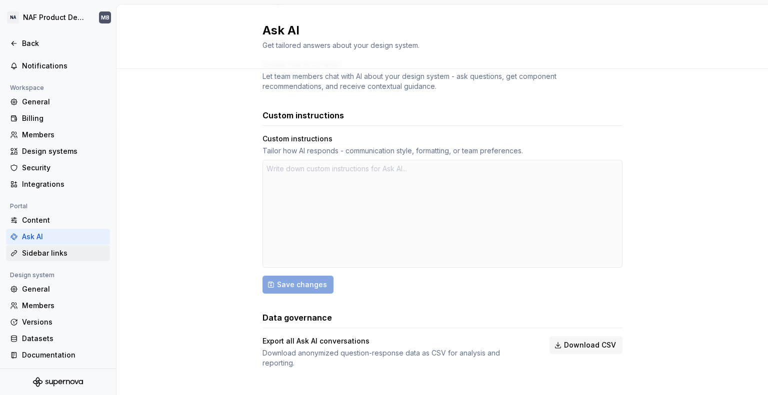
click at [41, 252] on div "Sidebar links" at bounding box center [64, 253] width 84 height 10
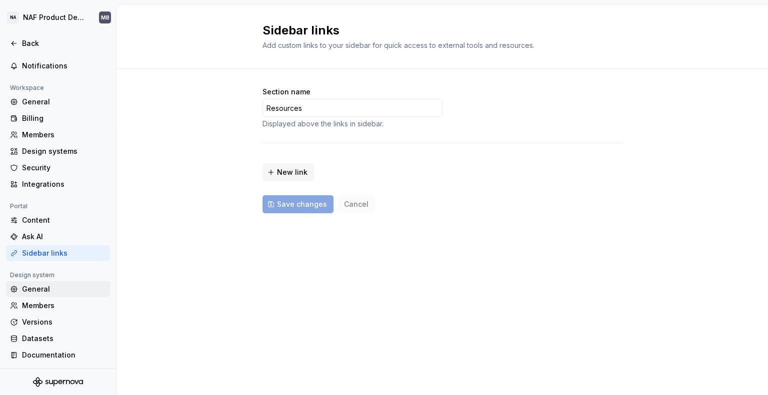
click at [42, 290] on div "General" at bounding box center [64, 289] width 84 height 10
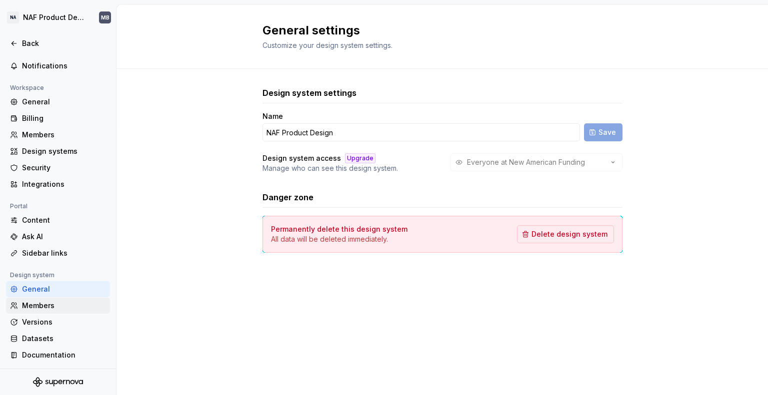
click at [34, 309] on div "Members" at bounding box center [64, 306] width 84 height 10
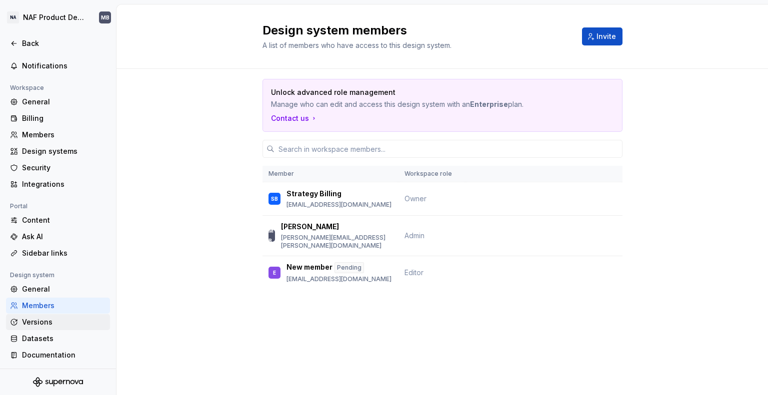
click at [39, 322] on div "Versions" at bounding box center [64, 322] width 84 height 10
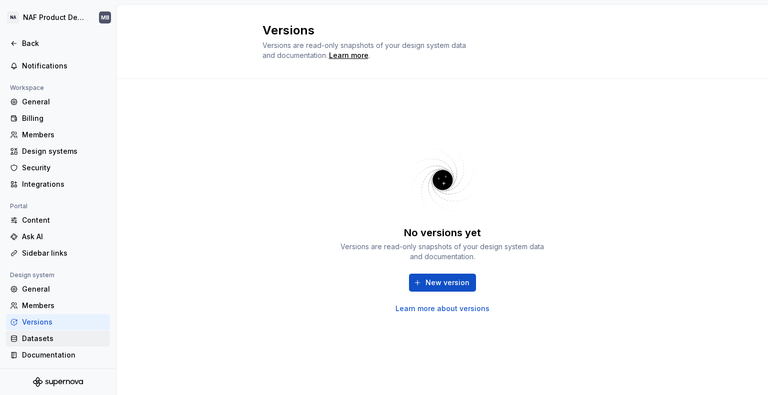
click at [42, 341] on div "Datasets" at bounding box center [64, 339] width 84 height 10
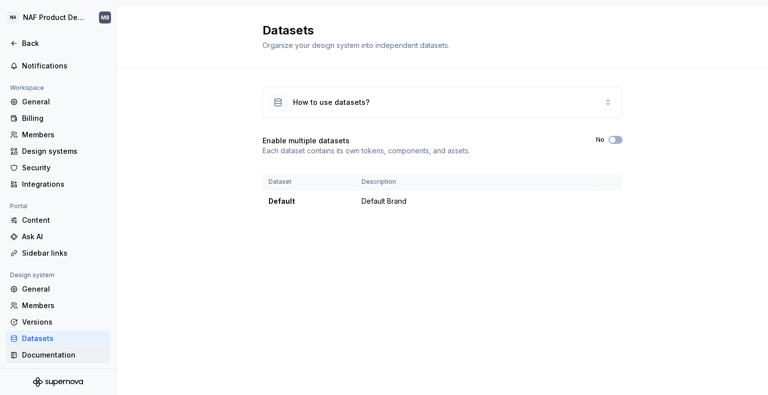
click at [51, 355] on div "Documentation" at bounding box center [64, 355] width 84 height 10
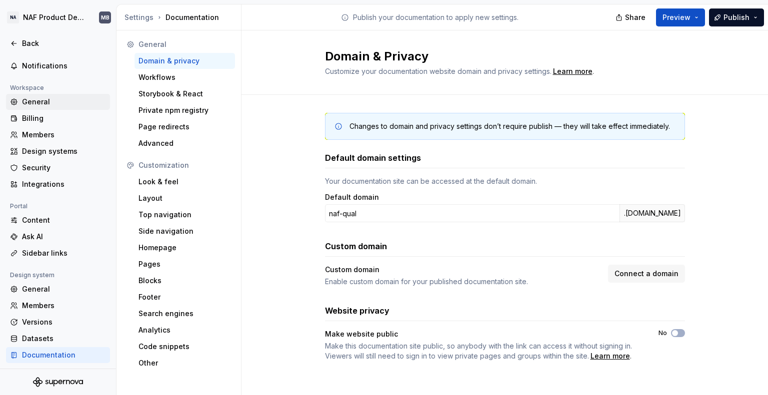
click at [28, 103] on div "General" at bounding box center [64, 102] width 84 height 10
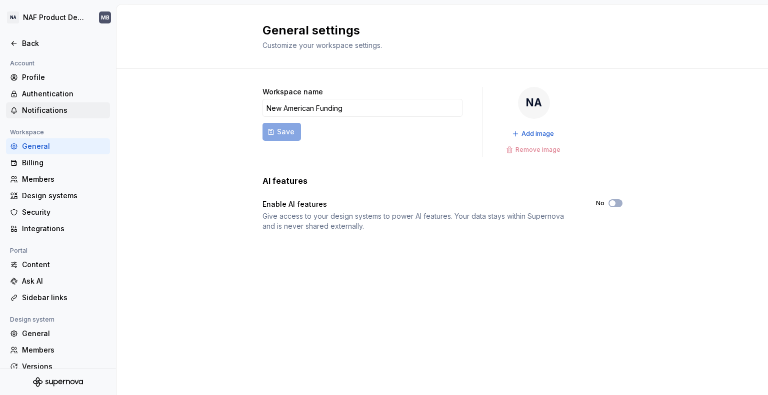
click at [64, 105] on div "Notifications" at bounding box center [64, 110] width 84 height 10
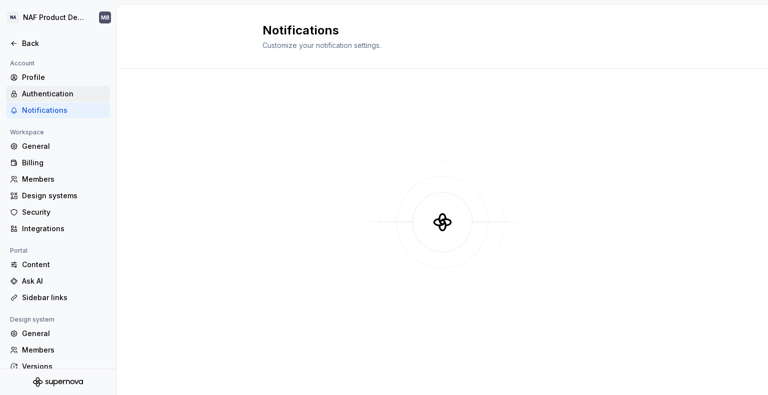
click at [58, 94] on div "Authentication" at bounding box center [64, 94] width 84 height 10
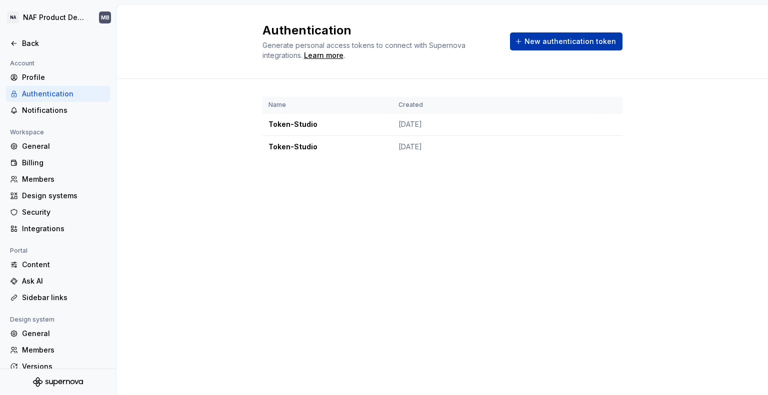
click at [567, 37] on span "New authentication token" at bounding box center [569, 41] width 91 height 10
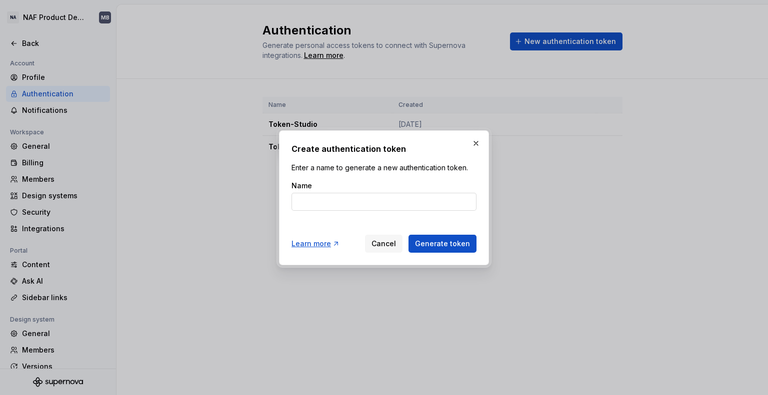
click at [342, 201] on input "Name" at bounding box center [383, 202] width 185 height 18
click at [391, 245] on span "Cancel" at bounding box center [383, 244] width 24 height 10
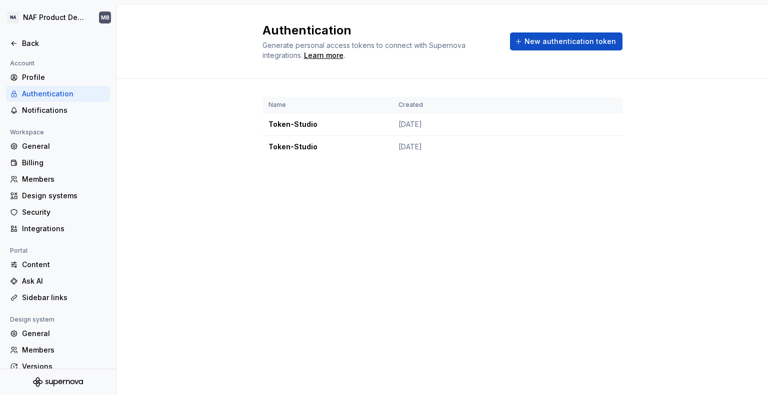
click at [50, 91] on div "Authentication" at bounding box center [64, 94] width 84 height 10
click at [36, 75] on div "Profile" at bounding box center [64, 77] width 84 height 10
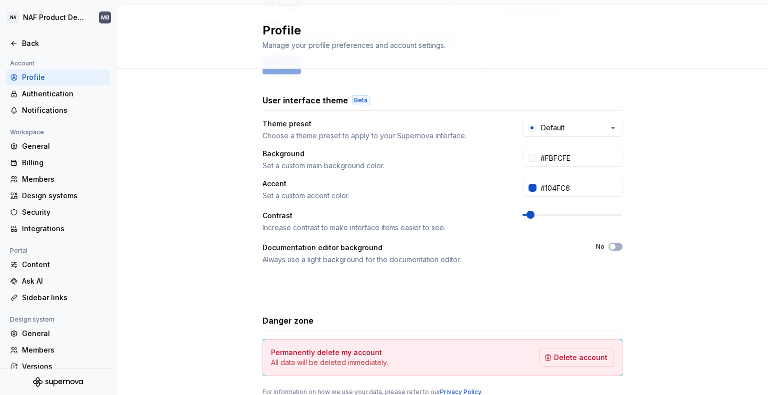
scroll to position [150, 0]
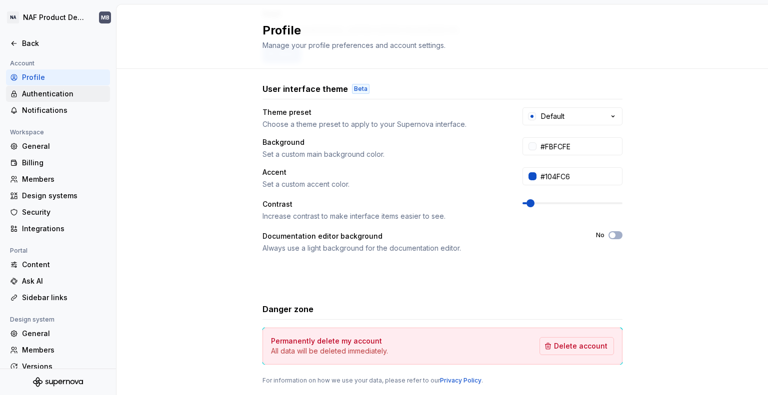
click at [50, 95] on div "Authentication" at bounding box center [64, 94] width 84 height 10
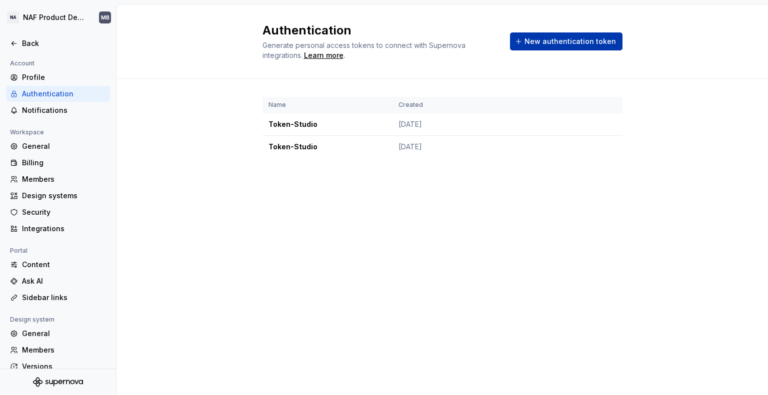
click at [555, 45] on span "New authentication token" at bounding box center [569, 41] width 91 height 10
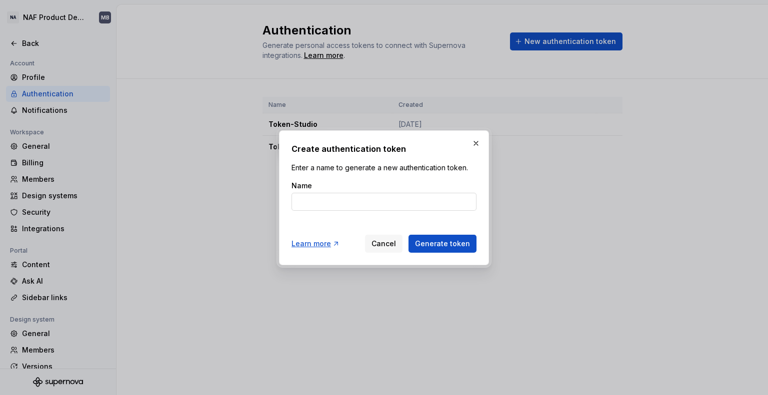
click at [309, 196] on input "Name" at bounding box center [383, 202] width 185 height 18
type input "SUPERNOVA_ACCESS_TOKEN"
click at [408, 235] on button "Generate token" at bounding box center [442, 244] width 68 height 18
click at [469, 242] on span "Generate token" at bounding box center [442, 244] width 55 height 10
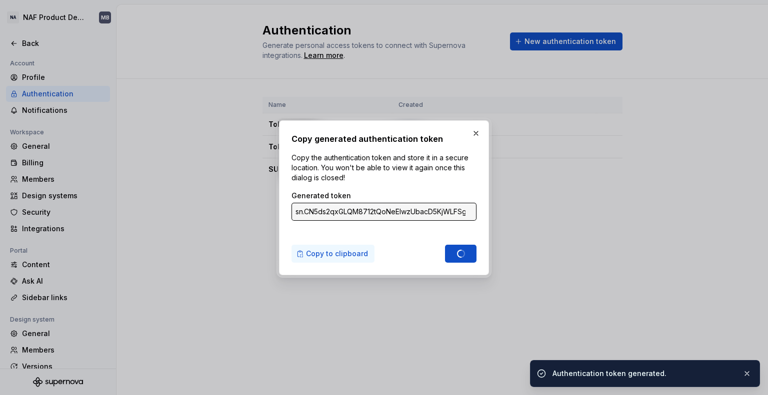
type input "sn.KfRdM9XgoO92u3aAtbOXwTLYKsqcQDOkOU1H4Uyc0e9dSBfmDusl413FymtJ5sBOO6B7VqIG3MQ5…"
click at [340, 258] on span "Copy to clipboard" at bounding box center [337, 254] width 62 height 10
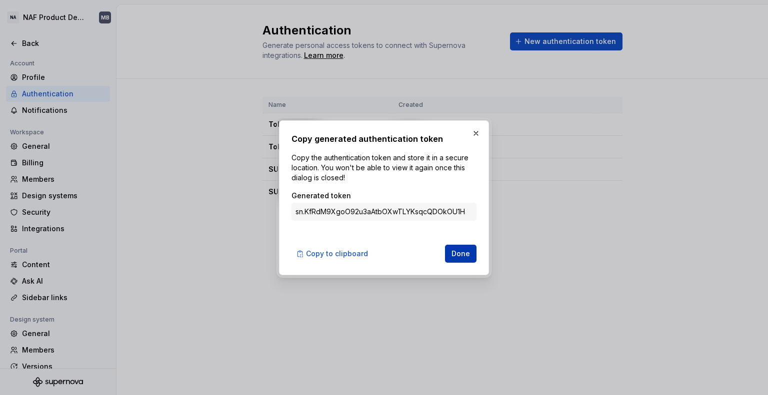
click at [461, 253] on span "Done" at bounding box center [460, 254] width 18 height 10
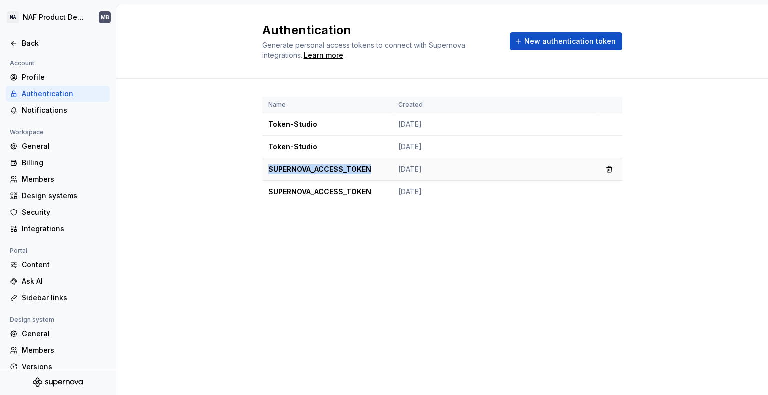
drag, startPoint x: 378, startPoint y: 165, endPoint x: 266, endPoint y: 175, distance: 112.4
click at [266, 175] on td "SUPERNOVA_ACCESS_TOKEN" at bounding box center [327, 169] width 130 height 22
copy td "SUPERNOVA_ACCESS_TOKEN"
click at [348, 218] on div "Name Created Token-Studio Oct 08, 2025 Token-Studio Oct 08, 2025 SUPERNOVA_ACCE…" at bounding box center [442, 160] width 360 height 162
click at [72, 194] on div "Design systems" at bounding box center [64, 196] width 84 height 10
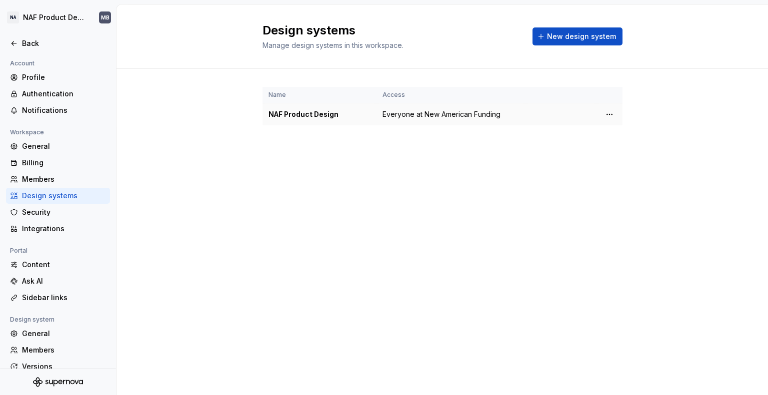
click at [320, 117] on div "NAF Product Design" at bounding box center [319, 114] width 102 height 10
click at [193, 39] on div "Design systems Manage design systems in this workspace. New design system" at bounding box center [441, 36] width 651 height 64
click at [298, 113] on div "NAF Product Design" at bounding box center [319, 114] width 102 height 10
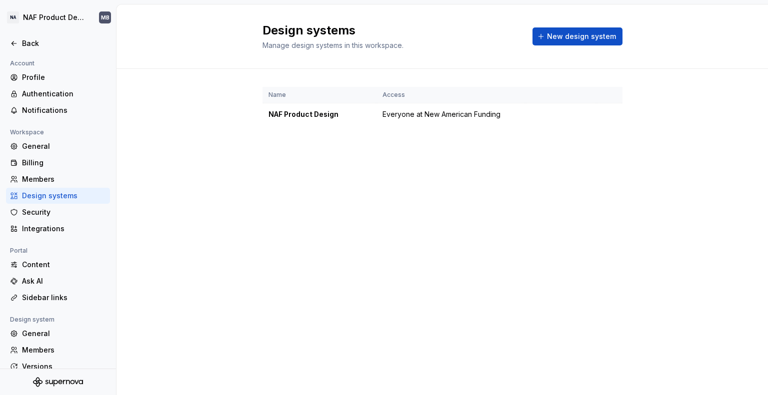
click at [220, 119] on div "Name Access NAF Product Design Everyone at New American Funding" at bounding box center [441, 116] width 651 height 94
click at [268, 314] on div "Design systems Manage design systems in this workspace. New design system Name …" at bounding box center [441, 199] width 651 height 391
